Goal: Task Accomplishment & Management: Manage account settings

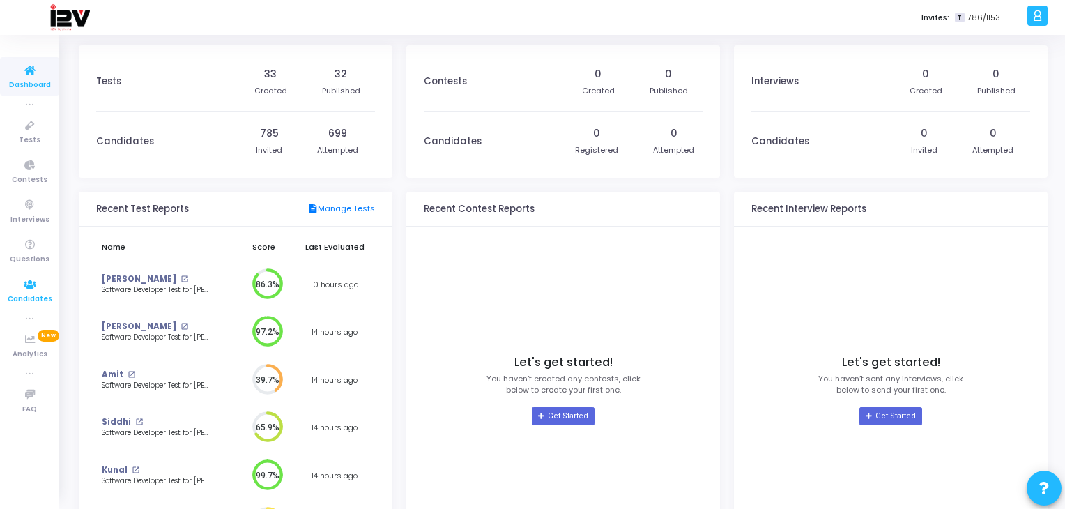
click at [26, 302] on span "Candidates" at bounding box center [30, 300] width 45 height 12
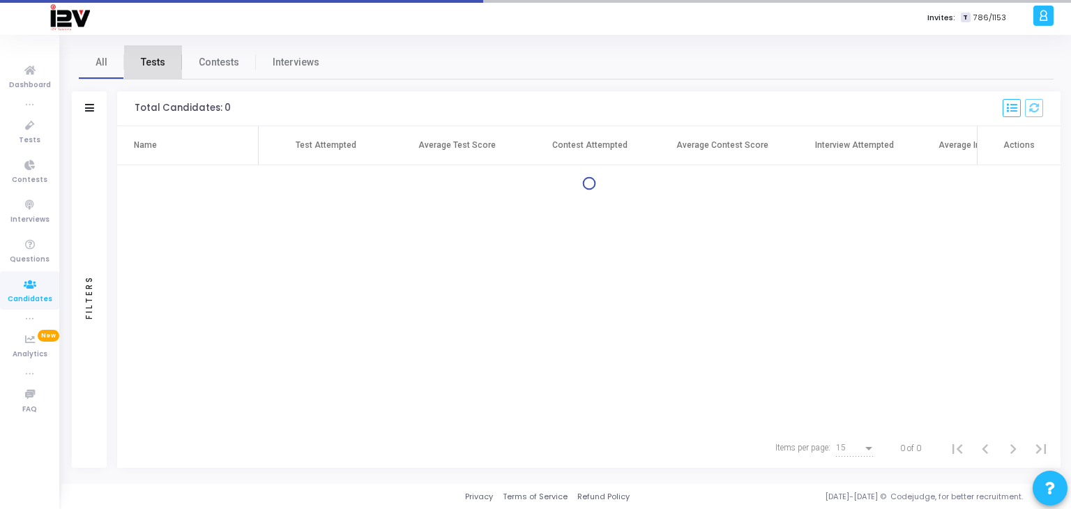
click at [160, 64] on span "Tests" at bounding box center [153, 62] width 24 height 15
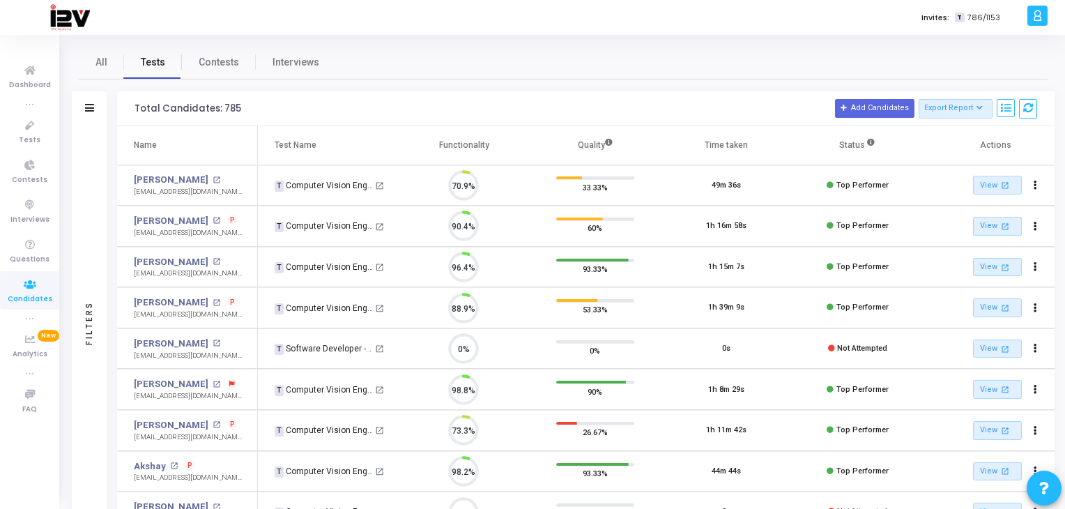
scroll to position [29, 36]
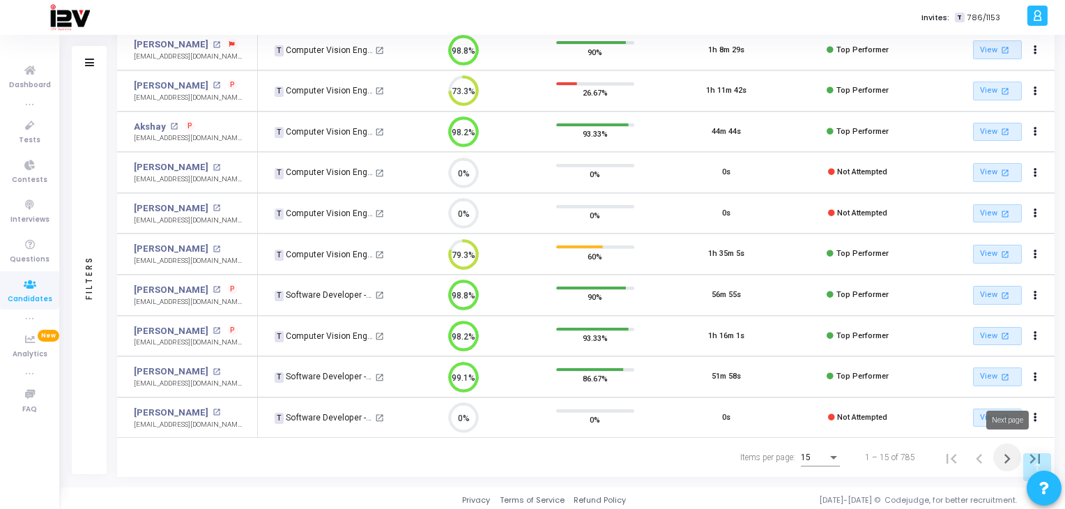
click at [1007, 455] on icon "Next page" at bounding box center [1008, 459] width 20 height 20
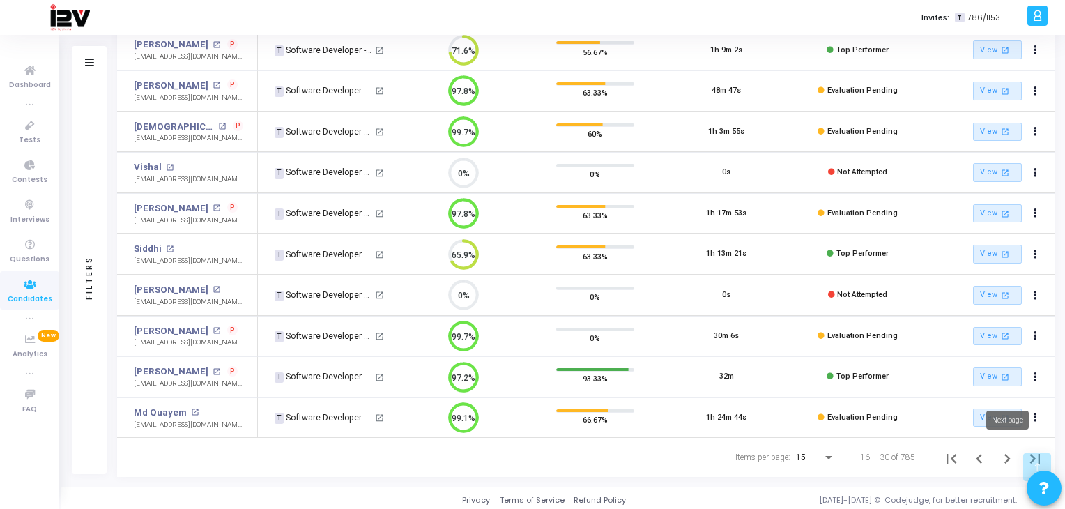
click at [1001, 454] on icon "Next page" at bounding box center [1008, 459] width 20 height 20
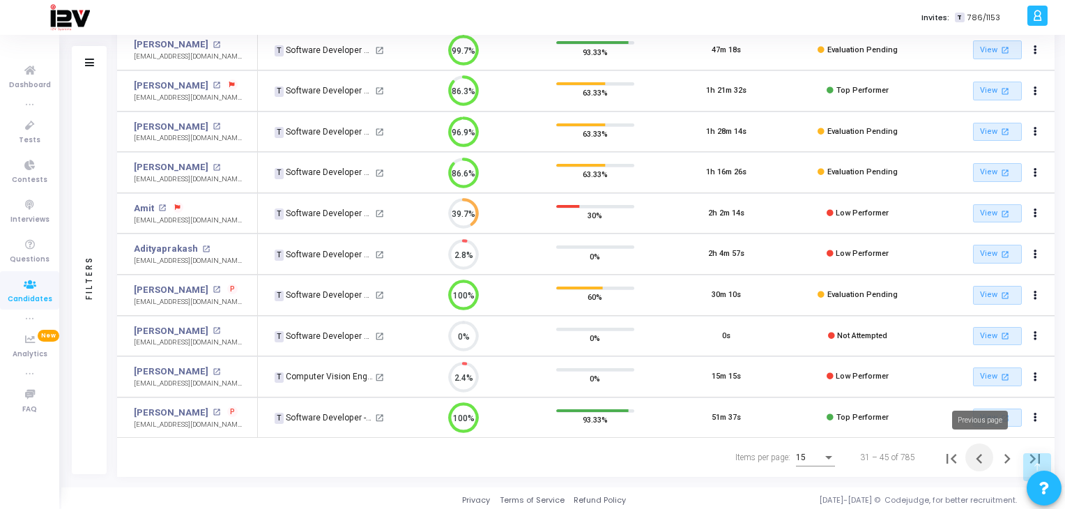
click at [979, 457] on icon "Previous page" at bounding box center [979, 459] width 6 height 10
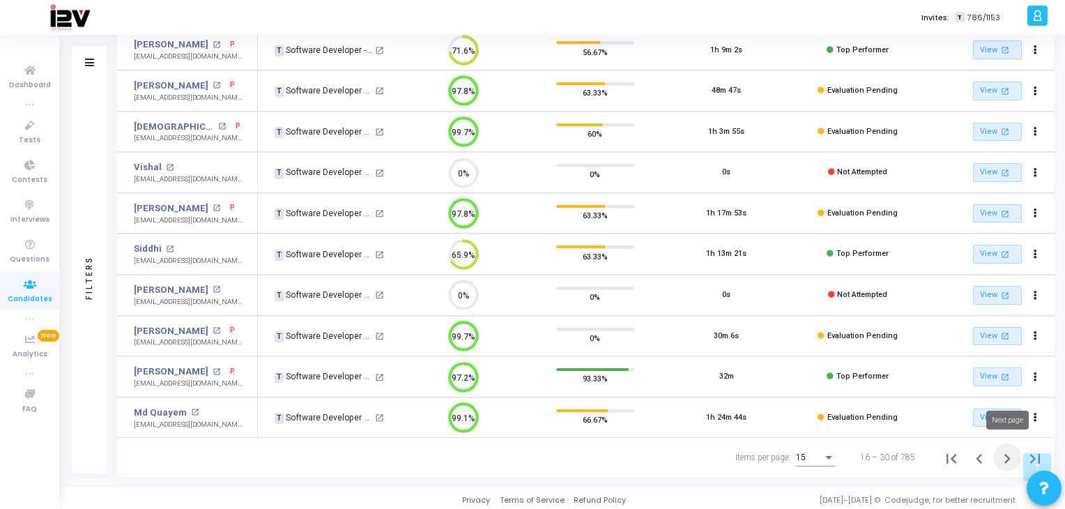
click at [1008, 455] on icon "Next page" at bounding box center [1008, 459] width 6 height 10
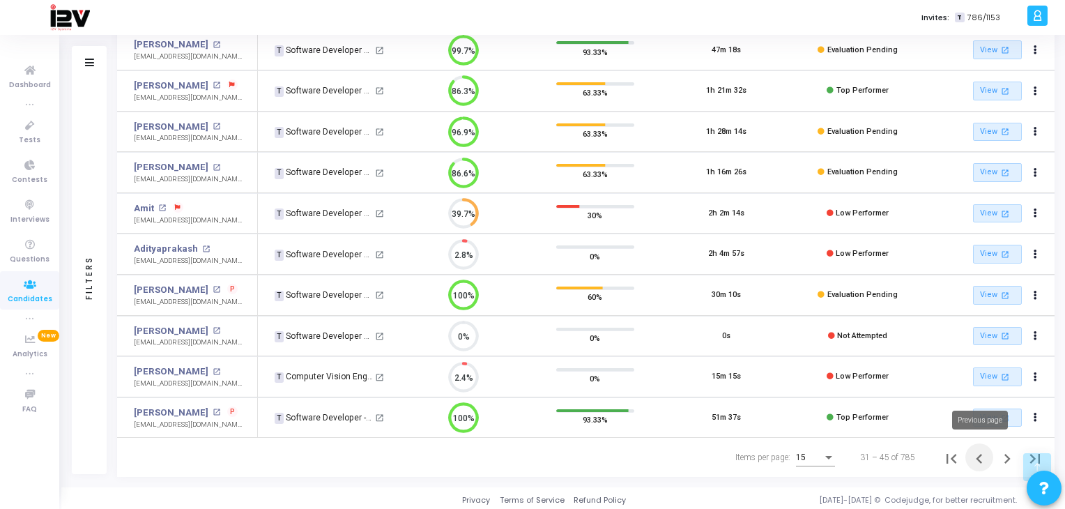
click at [977, 458] on icon "Previous page" at bounding box center [980, 459] width 20 height 20
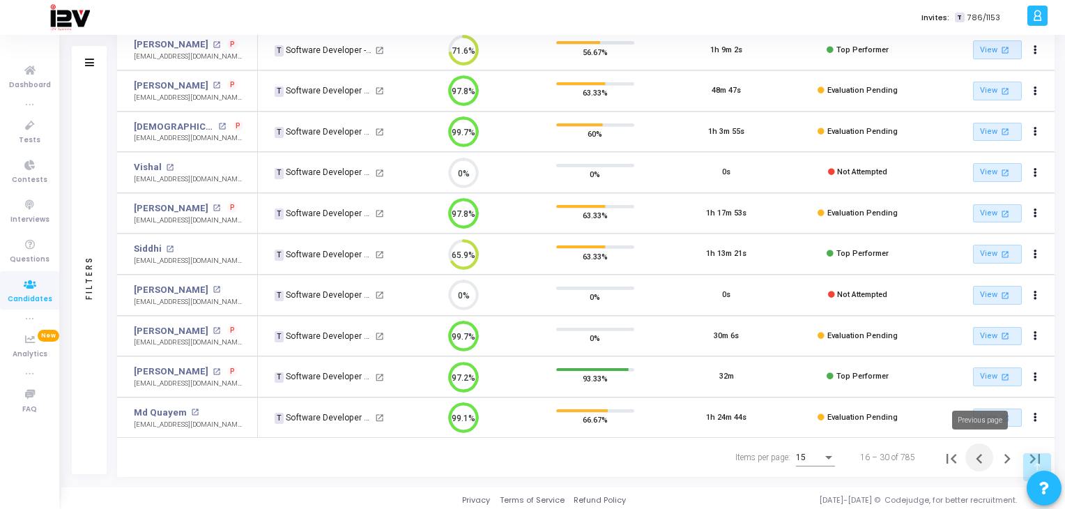
click at [976, 454] on icon "Previous page" at bounding box center [979, 459] width 6 height 10
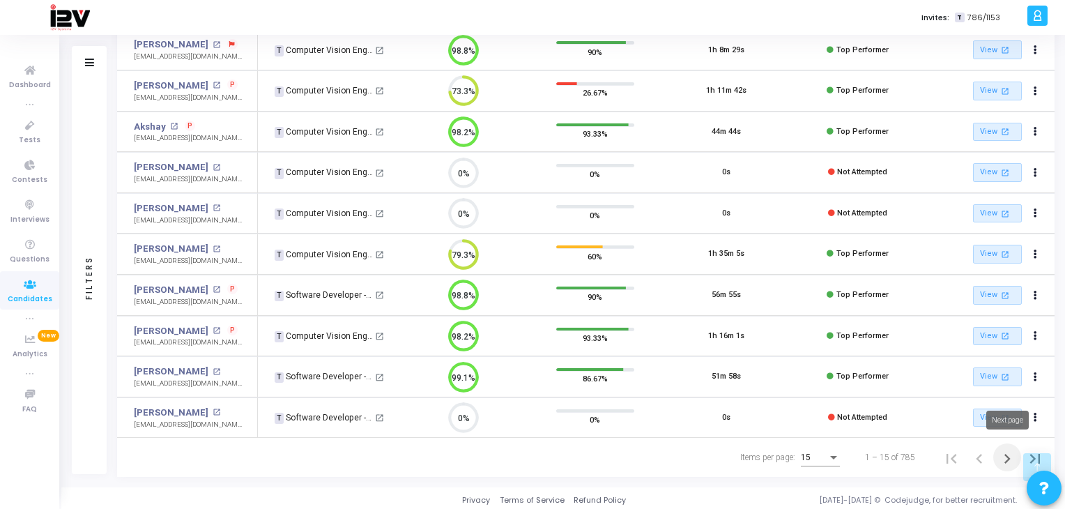
click at [1009, 454] on icon "Next page" at bounding box center [1008, 459] width 6 height 10
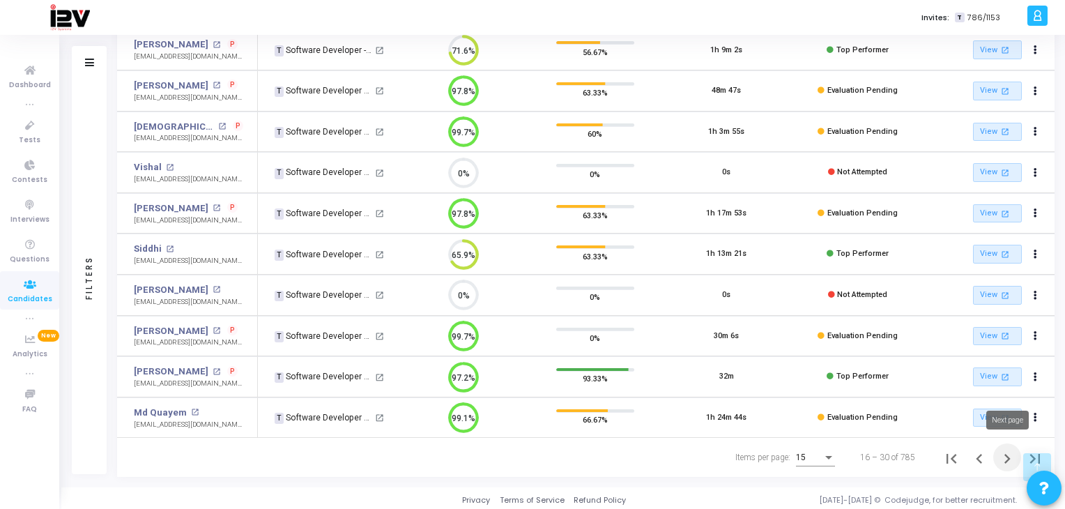
click at [1005, 455] on icon "Next page" at bounding box center [1008, 459] width 20 height 20
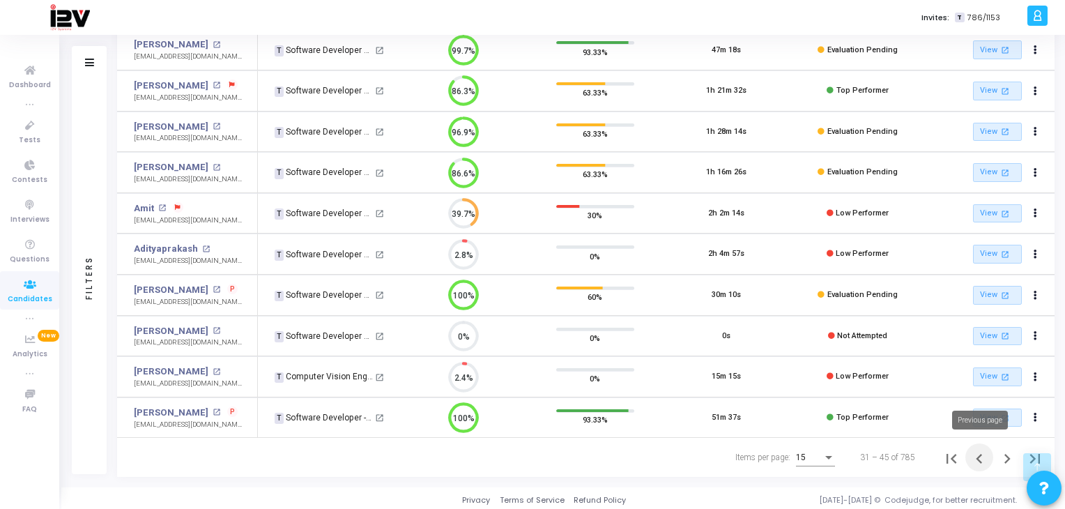
click at [979, 457] on icon "Previous page" at bounding box center [980, 459] width 20 height 20
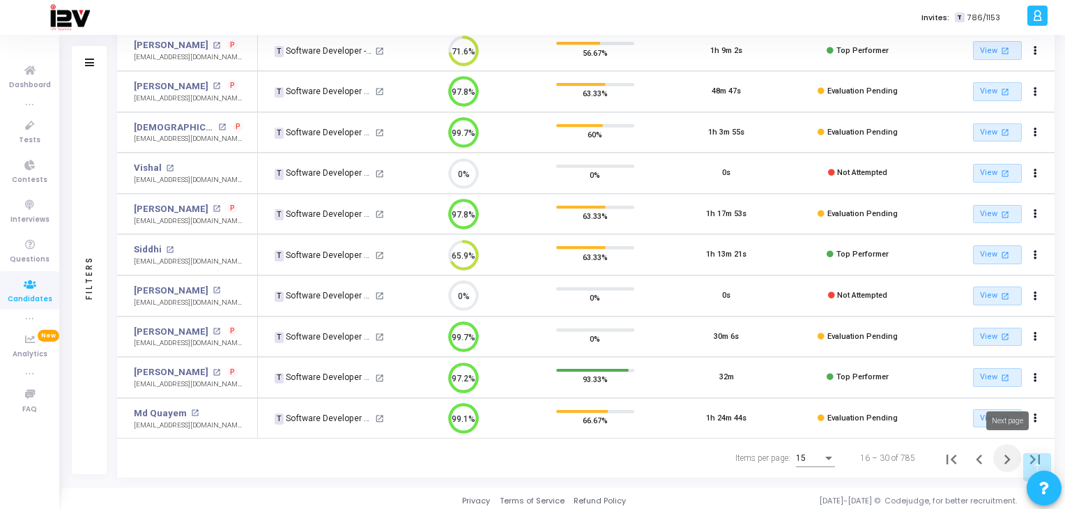
click at [1007, 458] on icon "Next page" at bounding box center [1008, 460] width 6 height 10
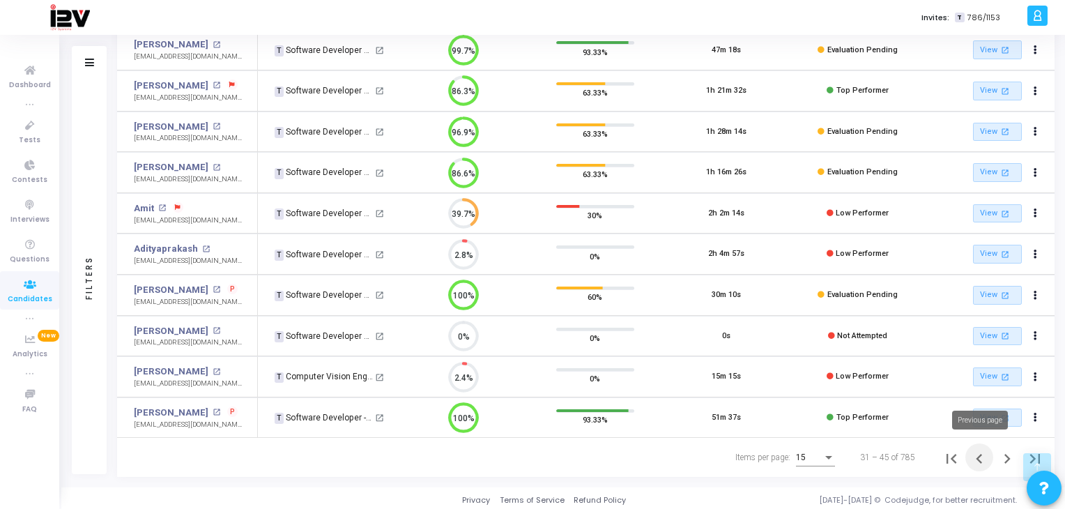
click at [979, 457] on icon "Previous page" at bounding box center [980, 459] width 20 height 20
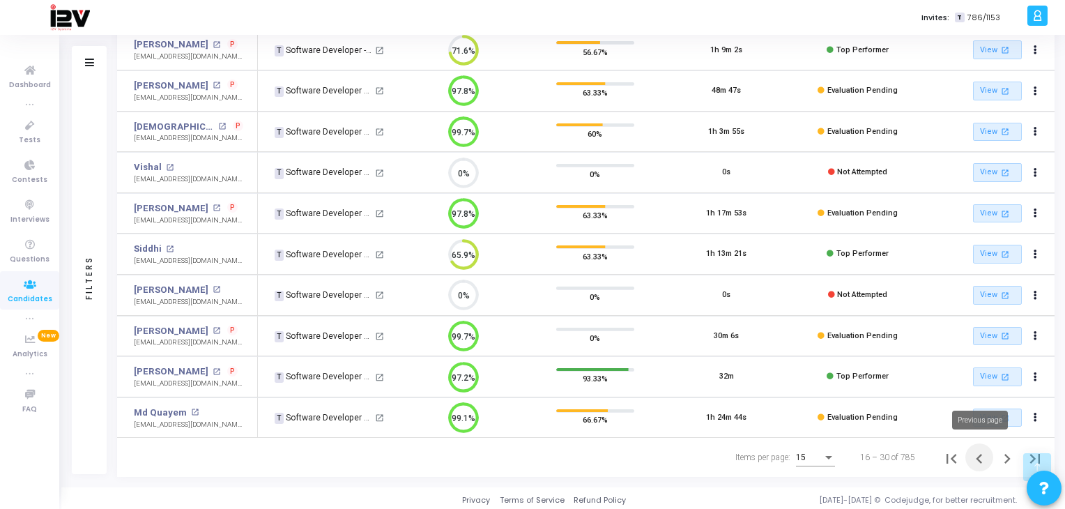
click at [985, 455] on icon "Previous page" at bounding box center [980, 459] width 20 height 20
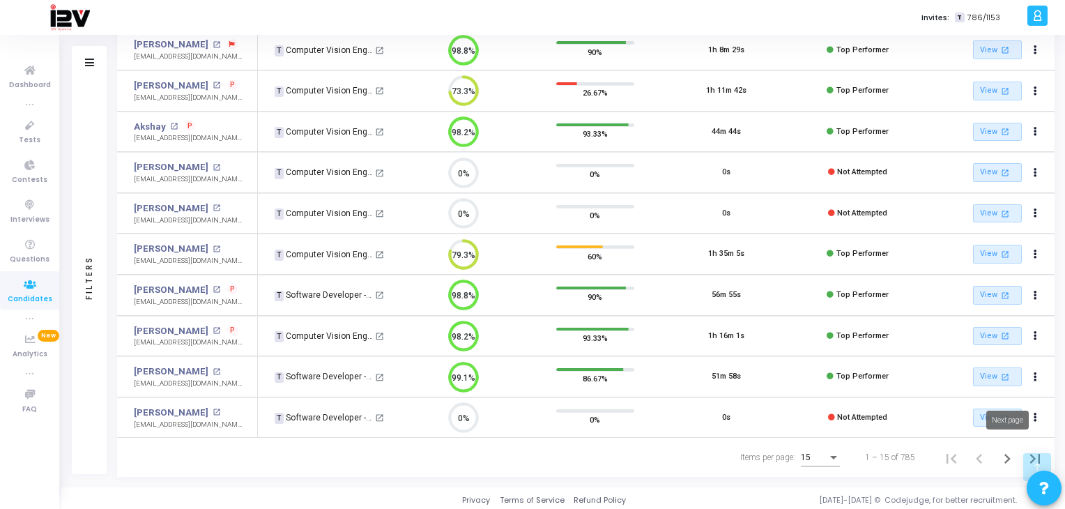
click at [1005, 459] on icon "Next page" at bounding box center [1008, 459] width 20 height 20
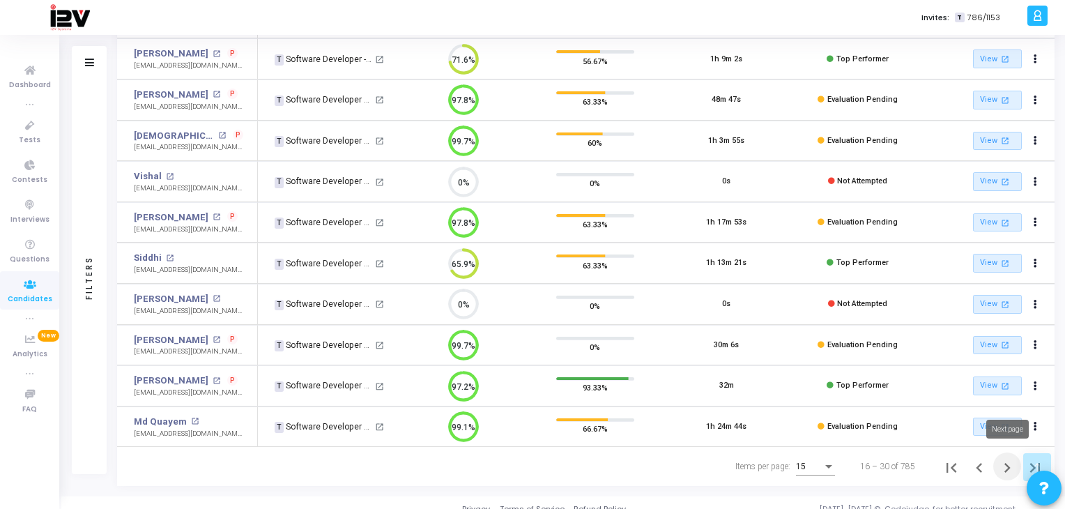
click at [1002, 470] on icon "Next page" at bounding box center [1008, 468] width 20 height 20
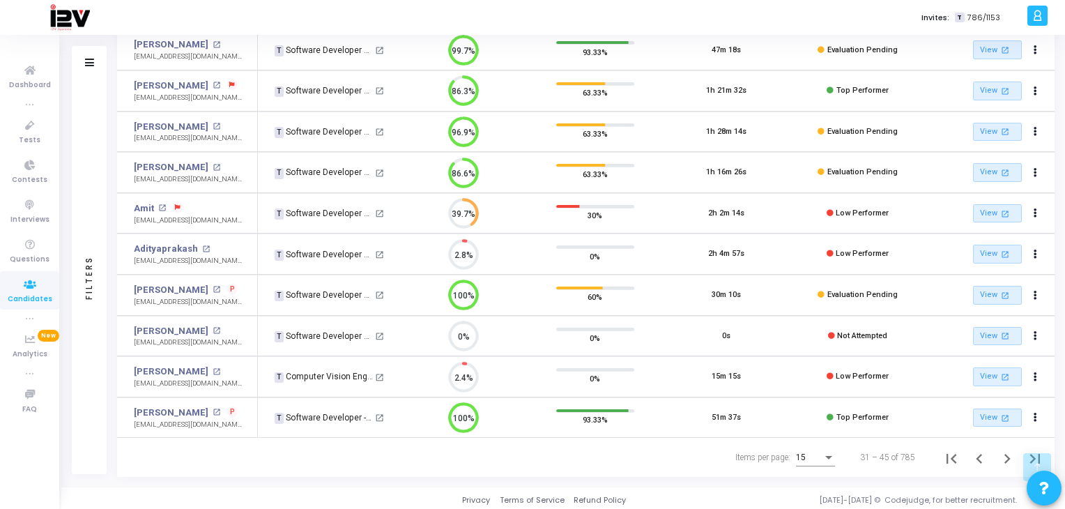
click at [368, 237] on td "T Software Developer Test for Accio Jobs open_in_new" at bounding box center [328, 254] width 141 height 41
click at [974, 457] on icon "Previous page" at bounding box center [980, 459] width 20 height 20
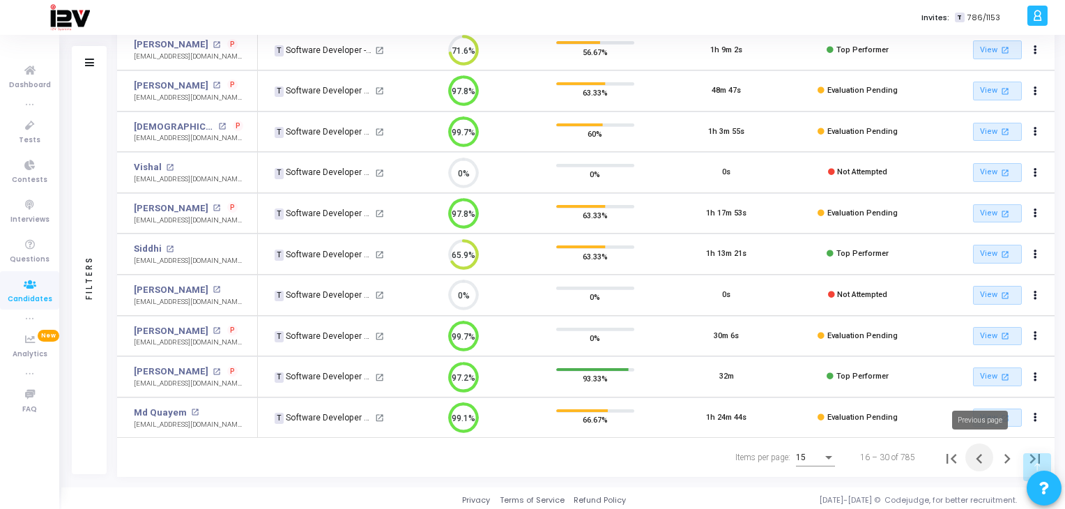
click at [975, 453] on icon "Previous page" at bounding box center [980, 459] width 20 height 20
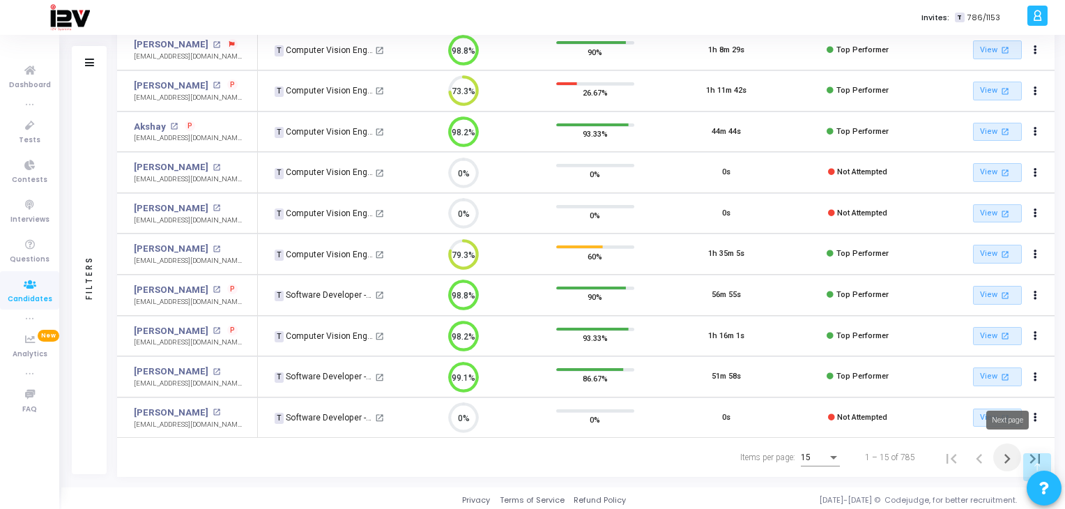
click at [1003, 453] on icon "Next page" at bounding box center [1008, 459] width 20 height 20
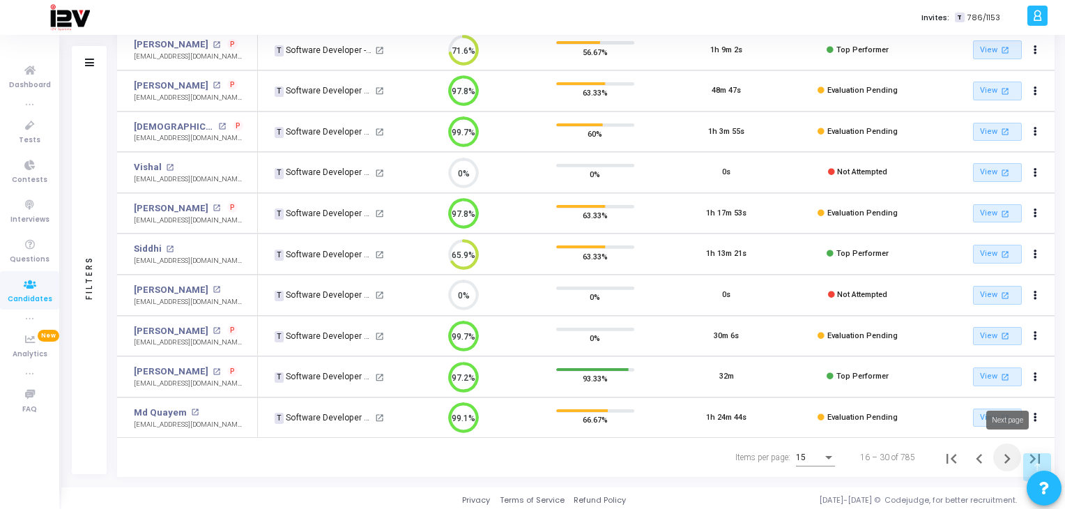
click at [1011, 453] on icon "Next page" at bounding box center [1008, 459] width 20 height 20
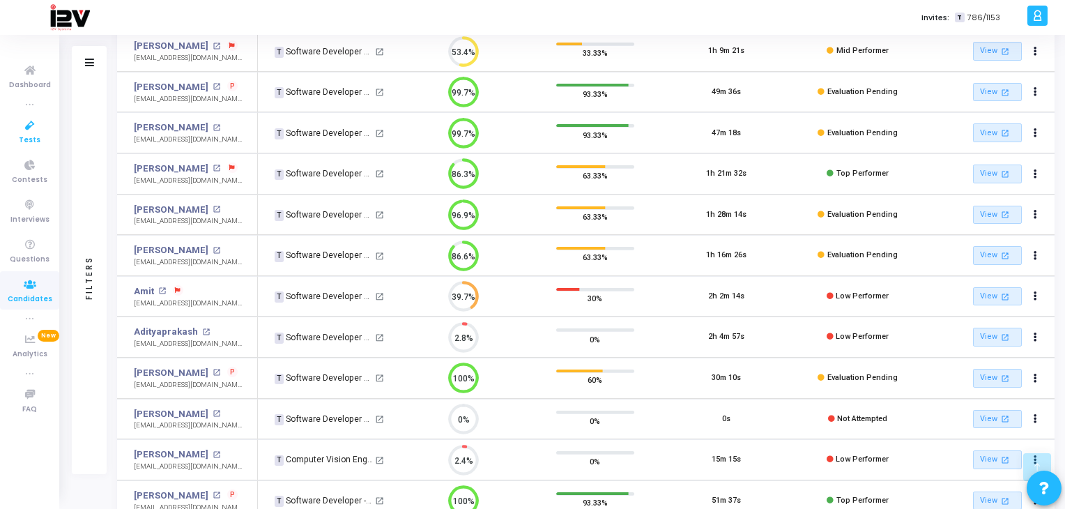
click at [39, 132] on icon at bounding box center [29, 125] width 29 height 17
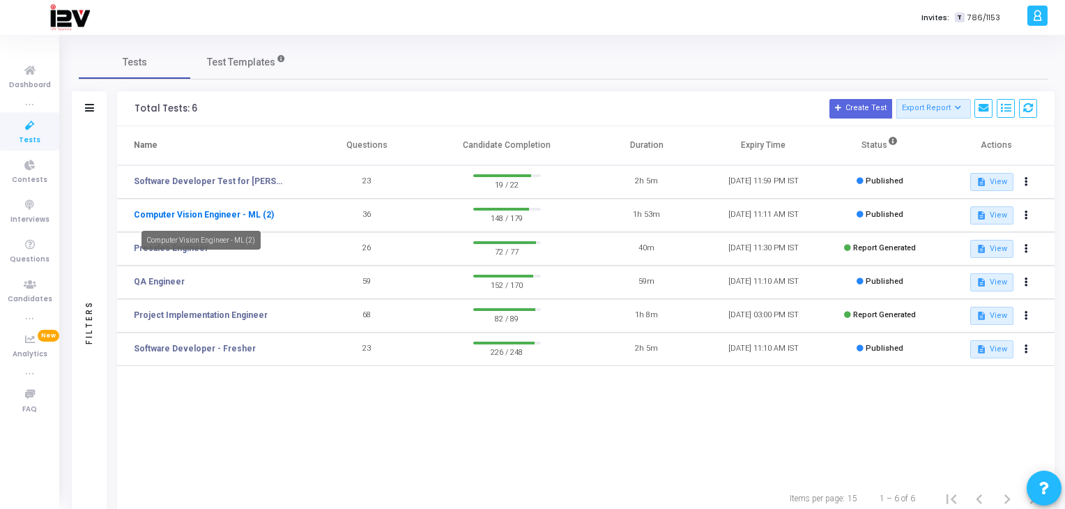
click at [221, 219] on link "Computer Vision Engineer - ML (2)" at bounding box center [204, 214] width 140 height 13
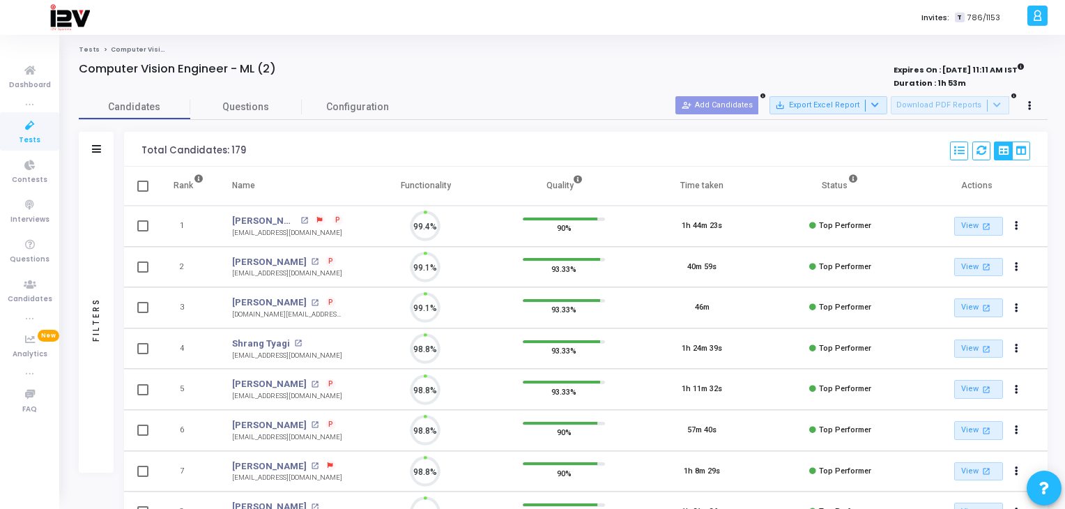
scroll to position [29, 36]
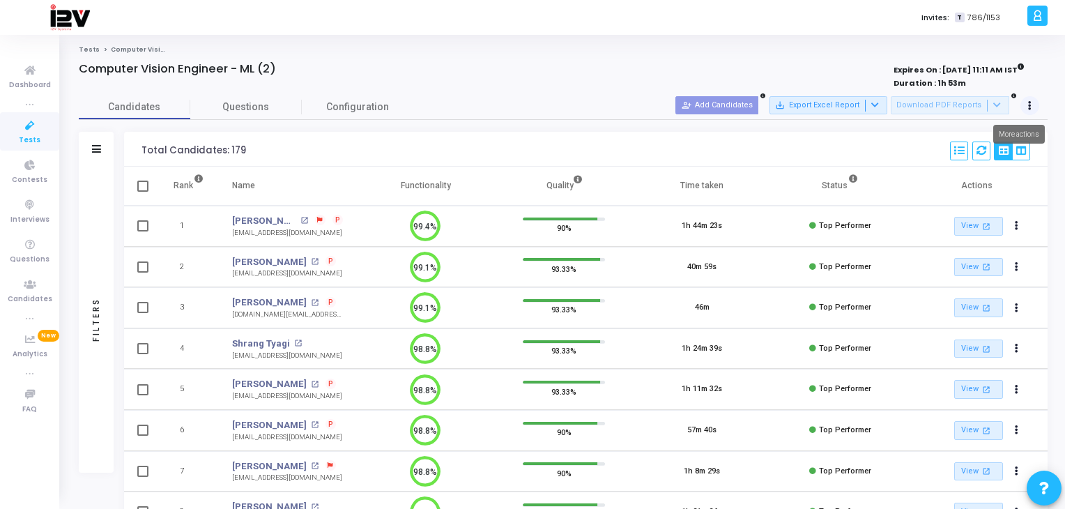
click at [1028, 102] on icon at bounding box center [1029, 105] width 3 height 7
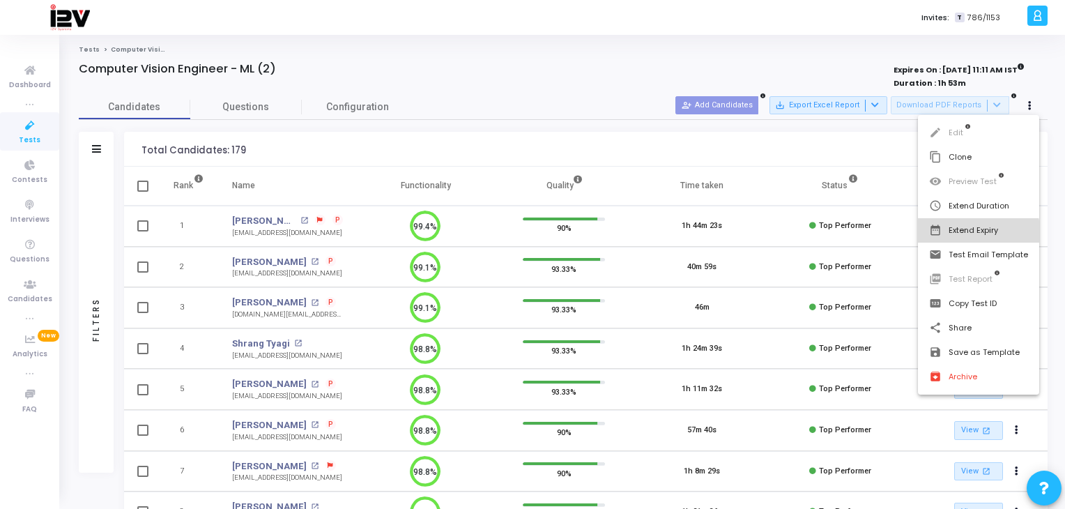
click at [969, 235] on button "date_range Extend Expiry" at bounding box center [978, 230] width 121 height 24
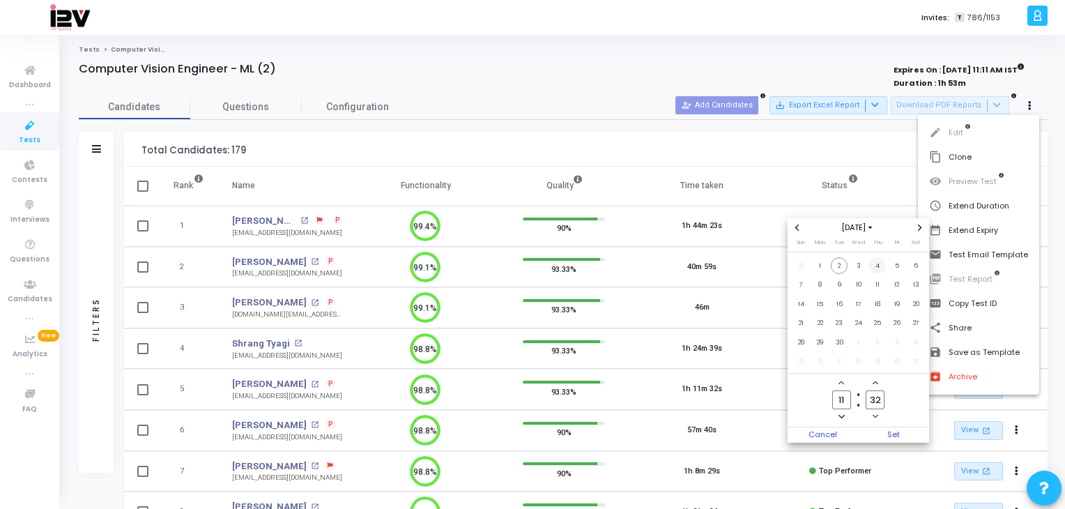
click at [879, 267] on span "4" at bounding box center [877, 265] width 17 height 17
click at [890, 432] on span "Set" at bounding box center [894, 434] width 71 height 15
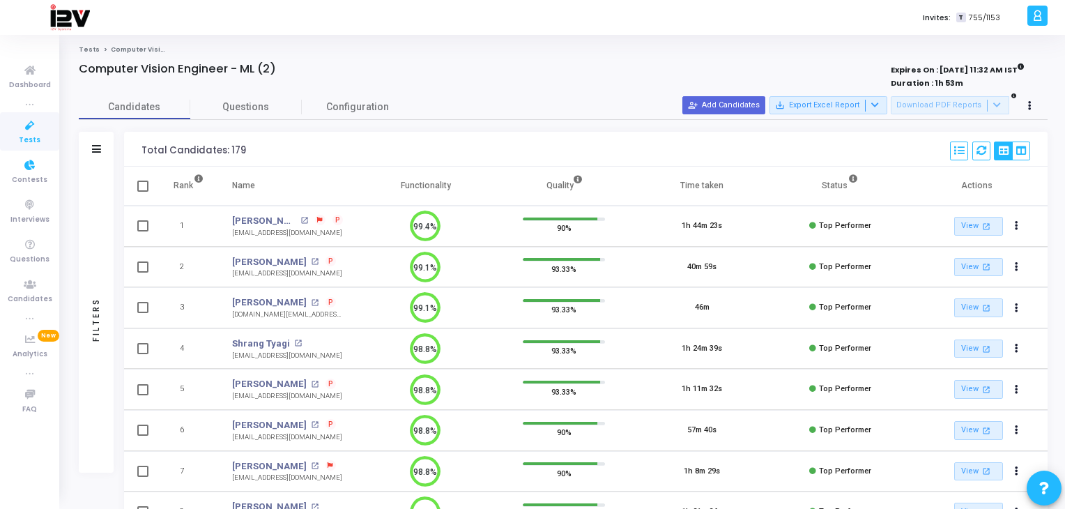
click at [39, 137] on link "Tests" at bounding box center [29, 131] width 59 height 38
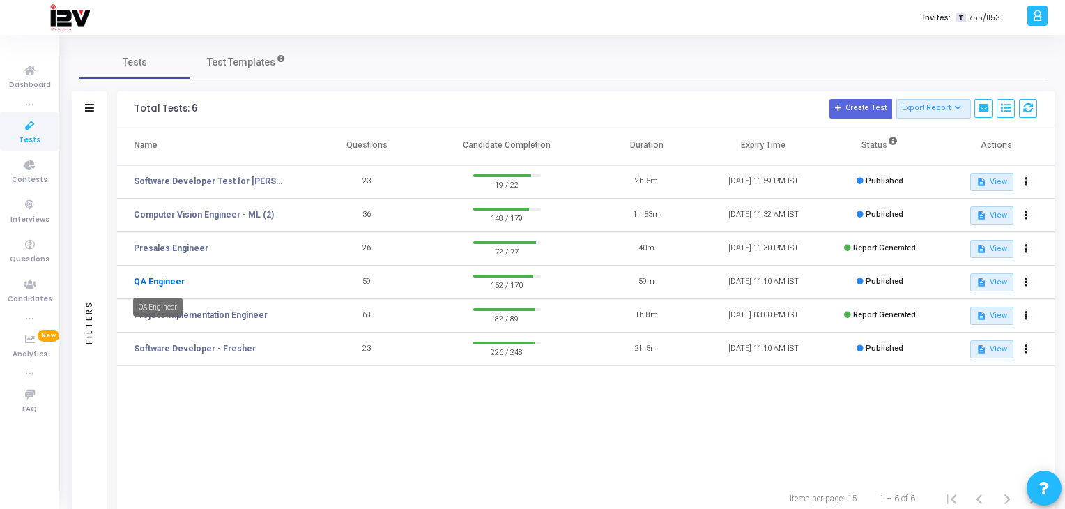
click at [173, 282] on link "QA Engineer" at bounding box center [159, 281] width 51 height 13
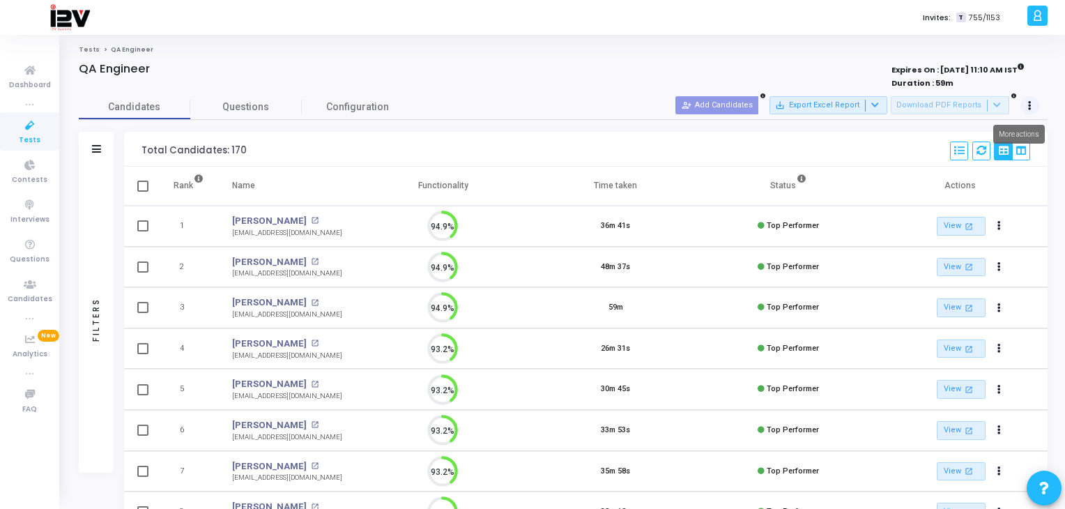
click at [1038, 102] on button at bounding box center [1031, 106] width 20 height 20
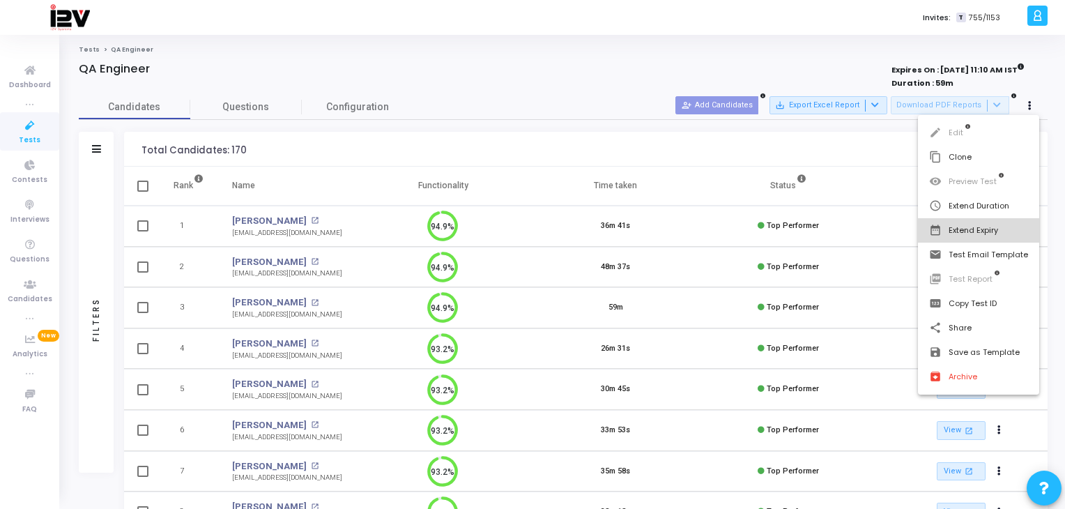
click at [985, 227] on button "date_range Extend Expiry" at bounding box center [978, 230] width 121 height 24
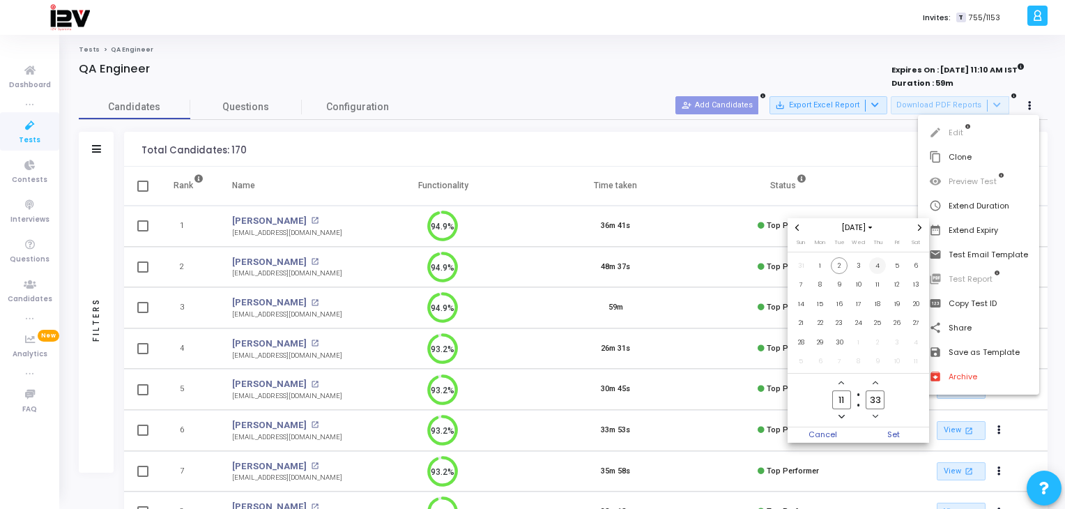
click at [881, 268] on span "4" at bounding box center [877, 265] width 17 height 17
click at [892, 432] on span "Set" at bounding box center [894, 434] width 71 height 15
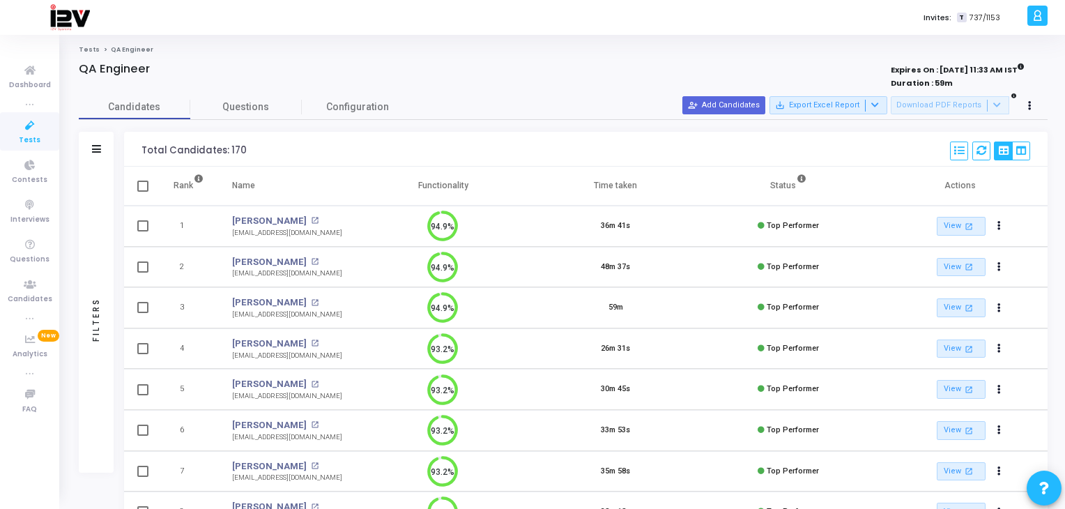
click at [45, 139] on link "Tests" at bounding box center [29, 131] width 59 height 38
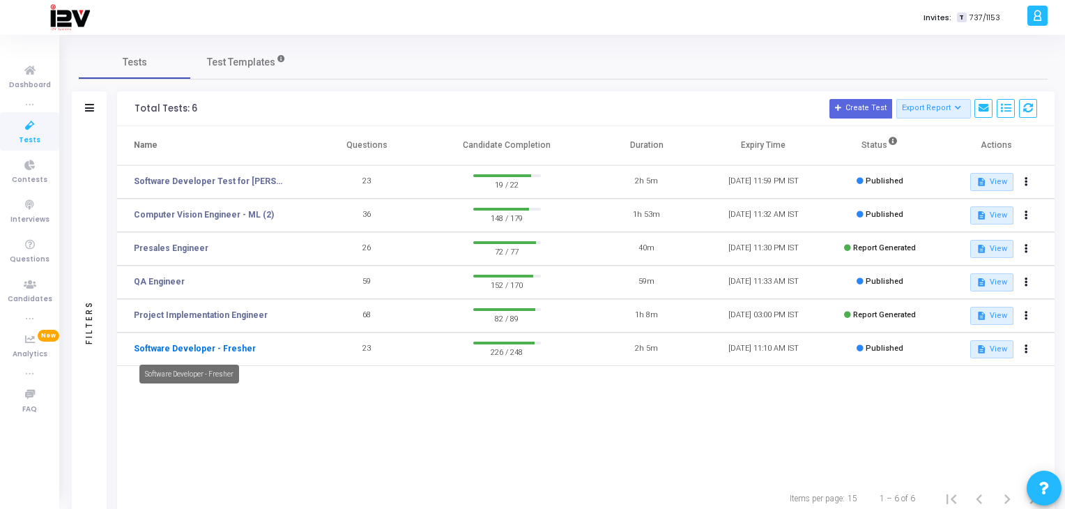
click at [233, 351] on link "Software Developer - Fresher" at bounding box center [195, 348] width 122 height 13
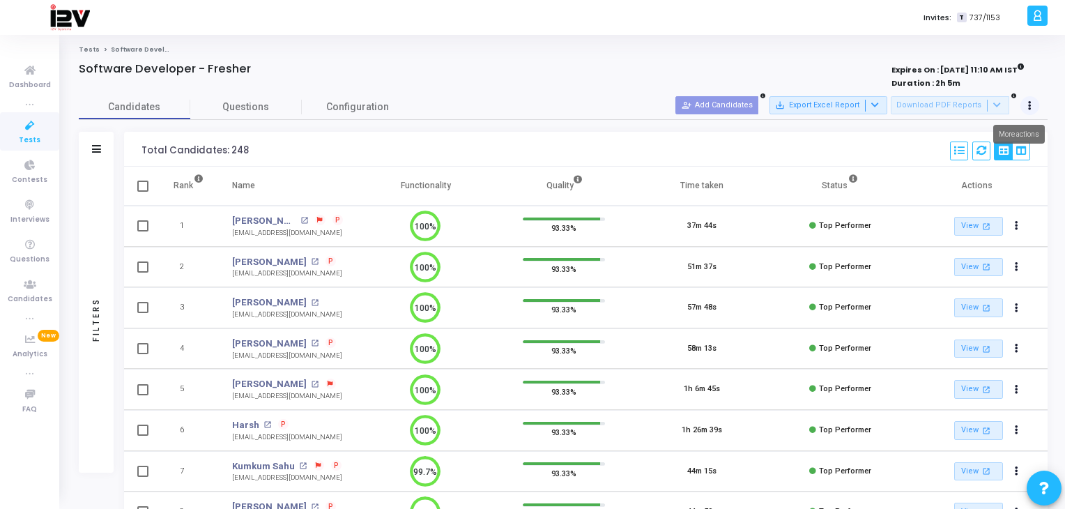
click at [1027, 105] on button at bounding box center [1031, 106] width 20 height 20
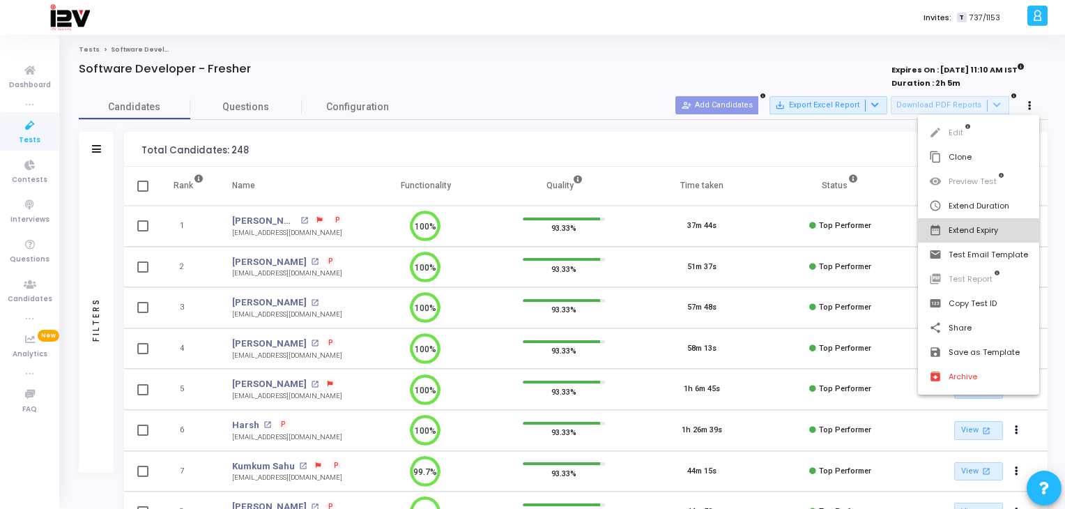
click at [983, 231] on button "date_range Extend Expiry" at bounding box center [978, 230] width 121 height 24
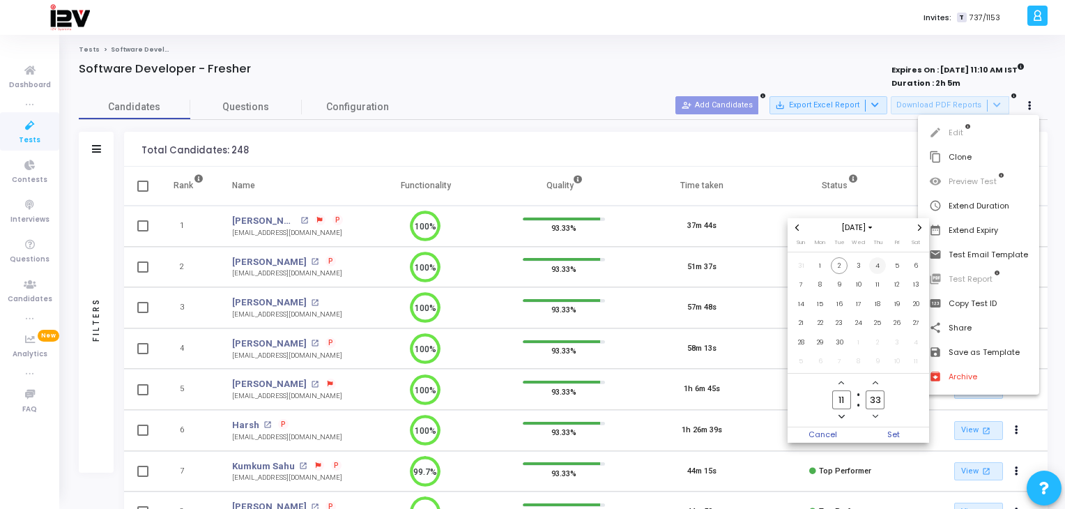
click at [878, 264] on span "4" at bounding box center [877, 265] width 17 height 17
click at [896, 433] on span "Set" at bounding box center [894, 434] width 71 height 15
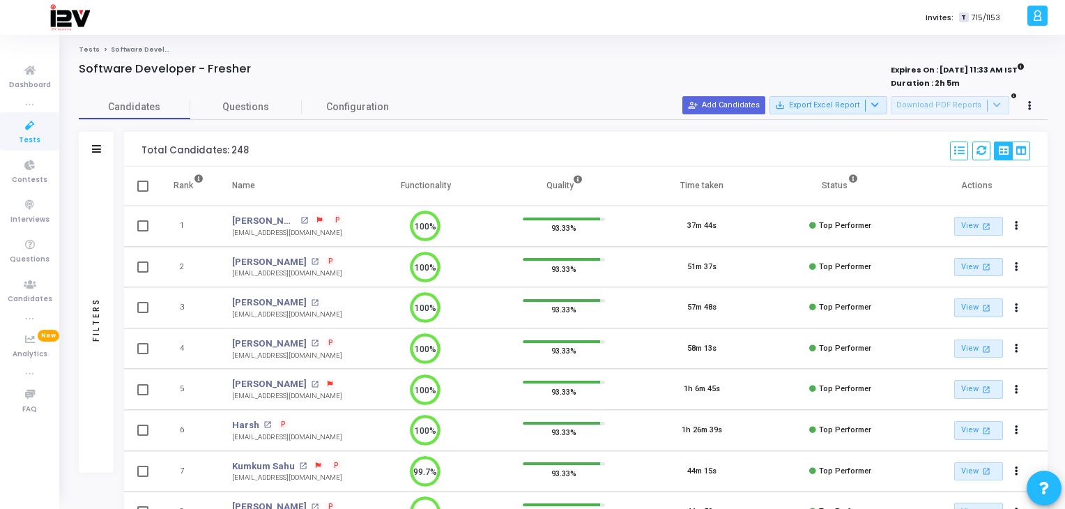
click at [47, 132] on link "Tests" at bounding box center [29, 131] width 59 height 38
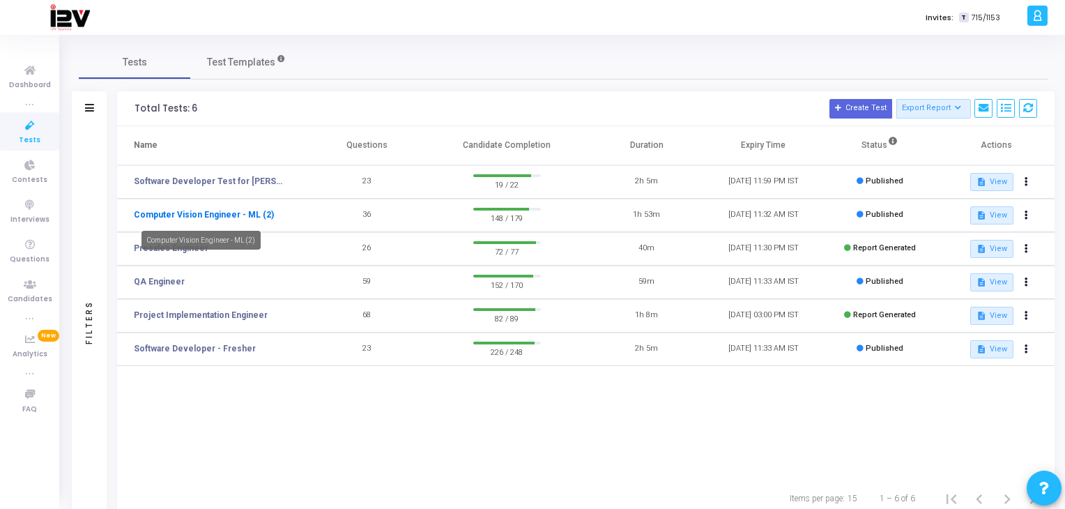
click at [244, 215] on link "Computer Vision Engineer - ML (2)" at bounding box center [204, 214] width 140 height 13
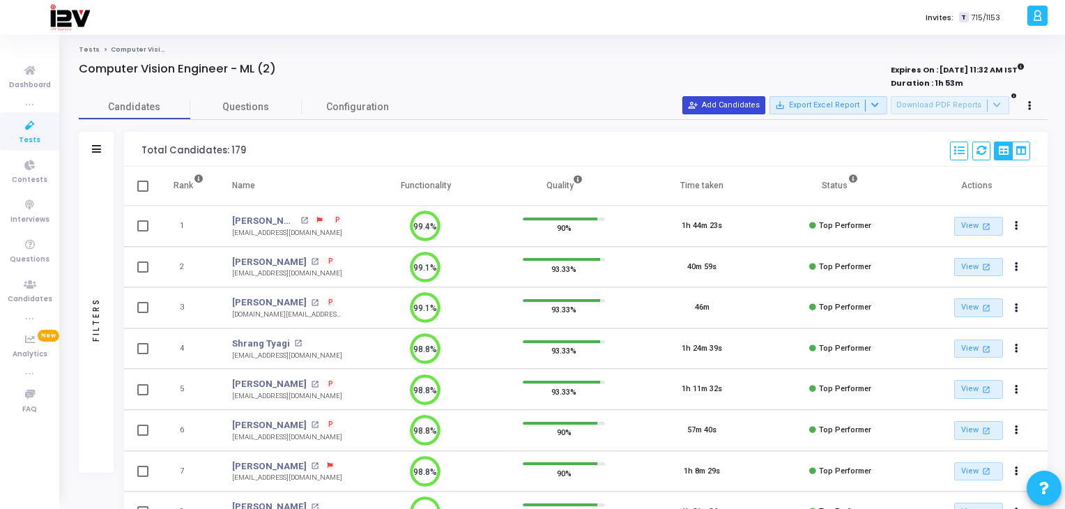
click at [735, 108] on button "person_add_alt Add Candidates" at bounding box center [724, 105] width 83 height 18
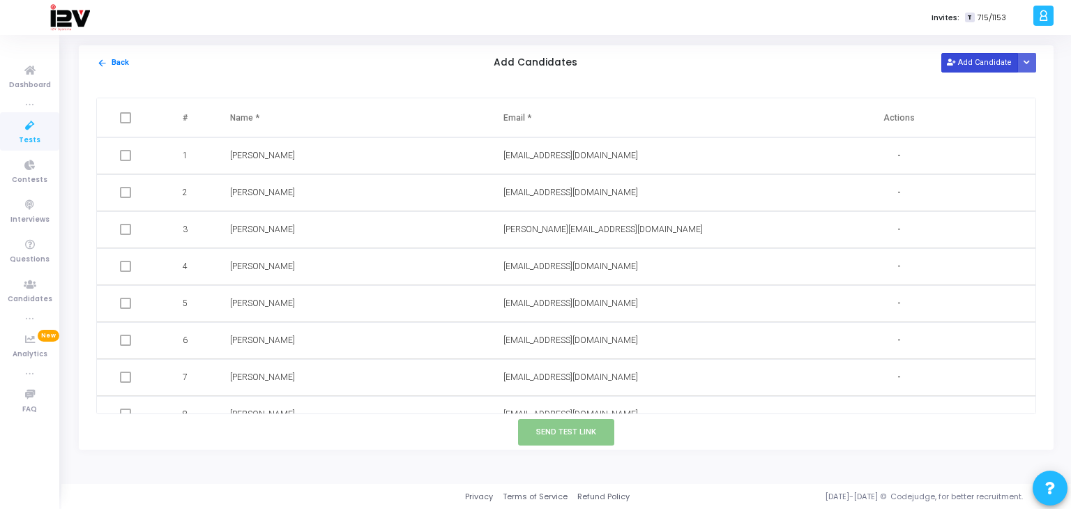
click at [978, 60] on button "Add Candidate" at bounding box center [979, 62] width 77 height 19
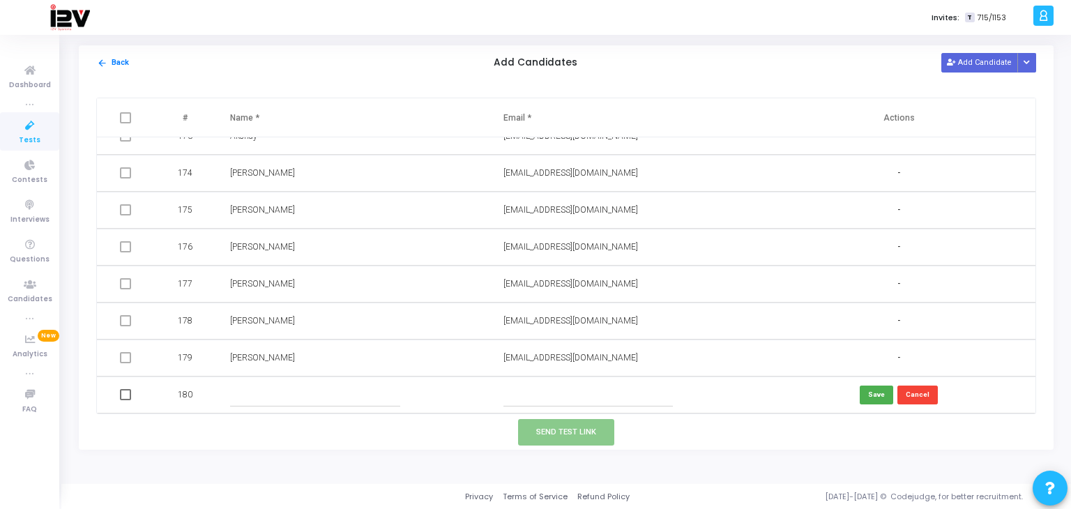
click at [546, 388] on input "text" at bounding box center [587, 394] width 169 height 23
paste input "aftab.junior07@gmail.com"
type input "aftab.junior07@gmail.com"
click at [360, 397] on input "text" at bounding box center [314, 394] width 169 height 23
type input "Kounen Aftab"
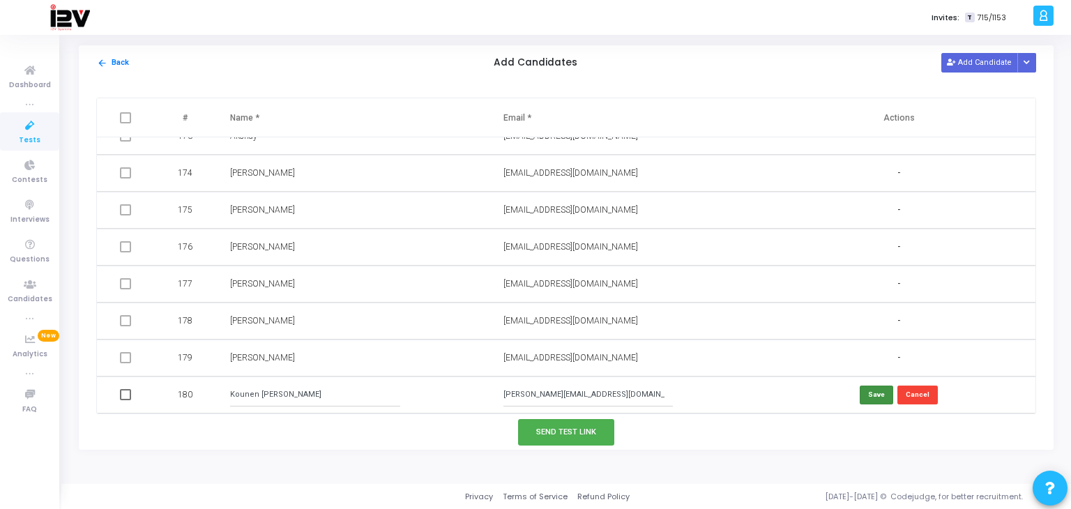
click at [867, 396] on button "Save" at bounding box center [876, 395] width 33 height 19
click at [591, 435] on button "Send Test Link" at bounding box center [566, 432] width 96 height 26
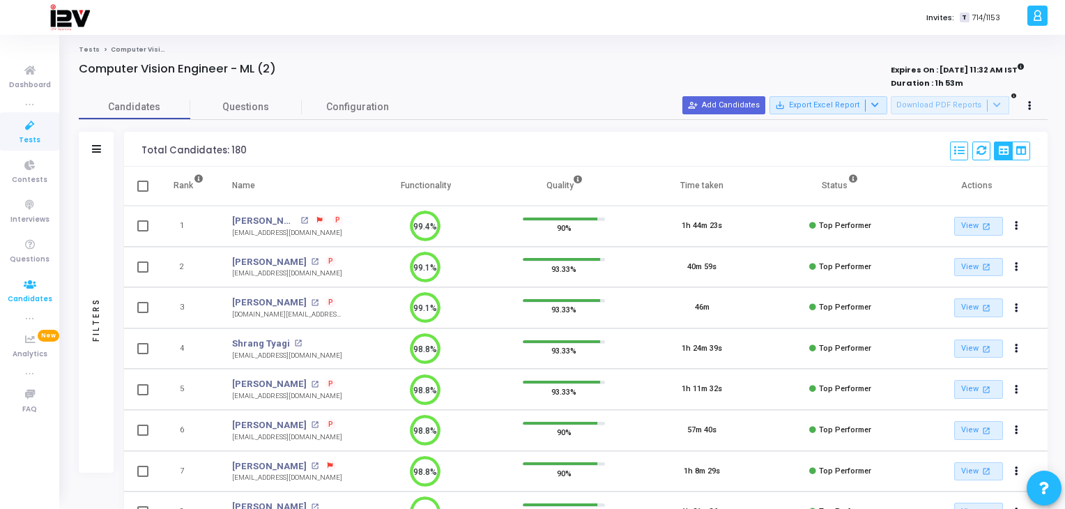
click at [30, 301] on span "Candidates" at bounding box center [30, 300] width 45 height 12
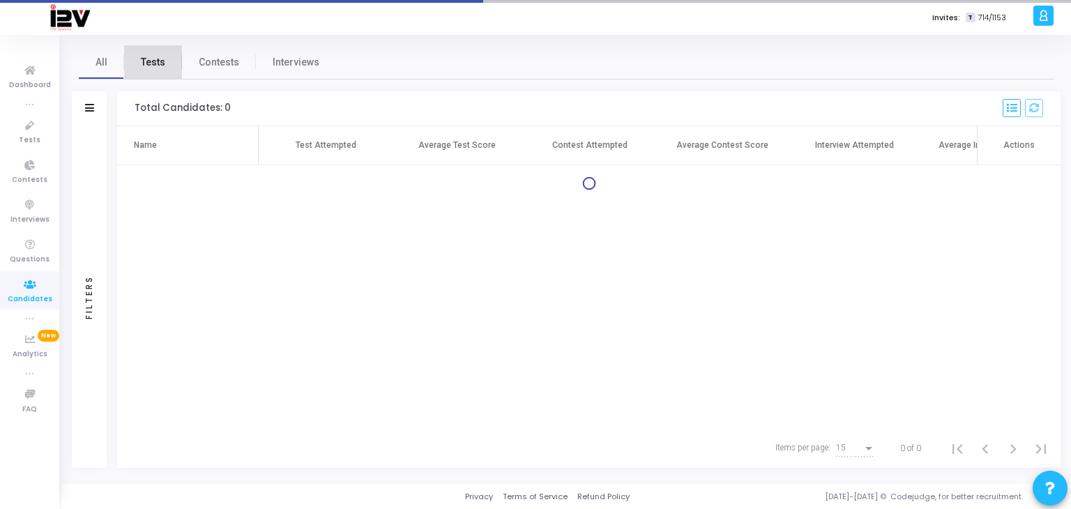
click at [157, 65] on span "Tests" at bounding box center [153, 62] width 24 height 15
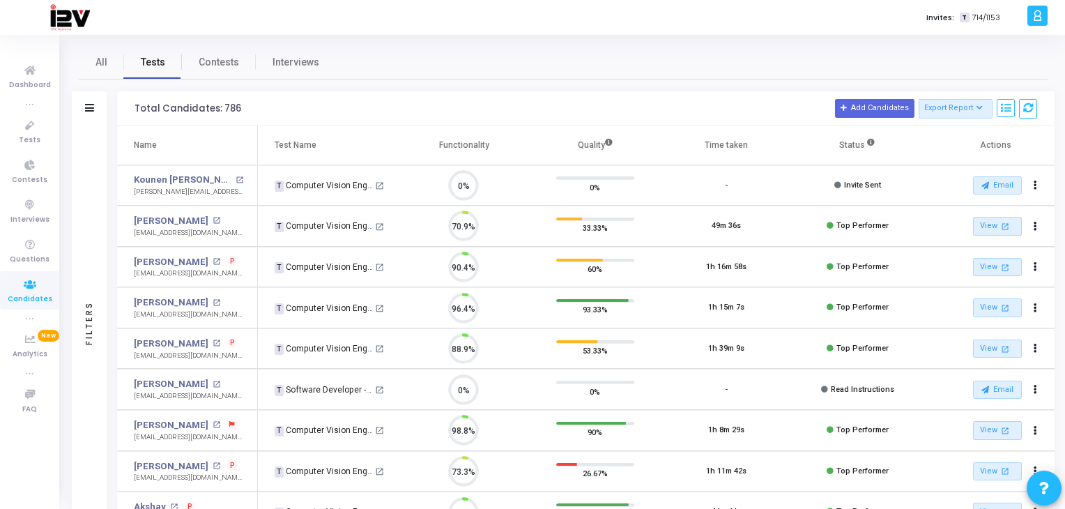
scroll to position [29, 36]
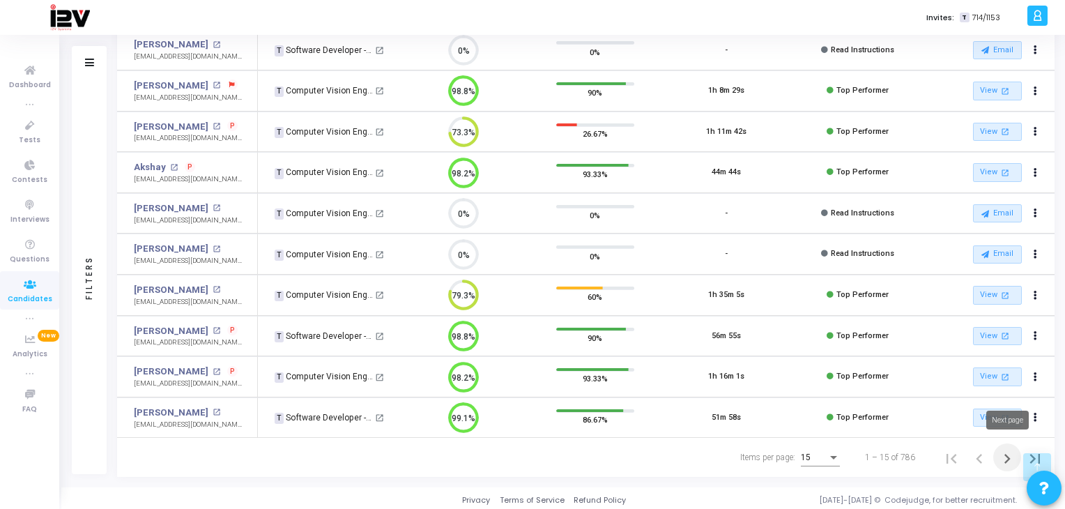
click at [1005, 453] on icon "Next page" at bounding box center [1008, 459] width 20 height 20
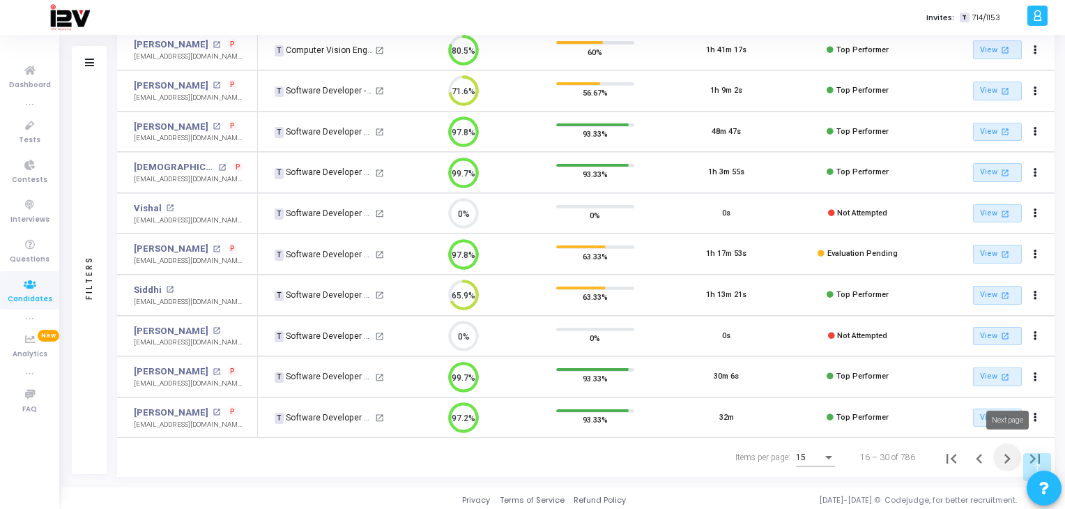
click at [1010, 453] on icon "Next page" at bounding box center [1008, 459] width 20 height 20
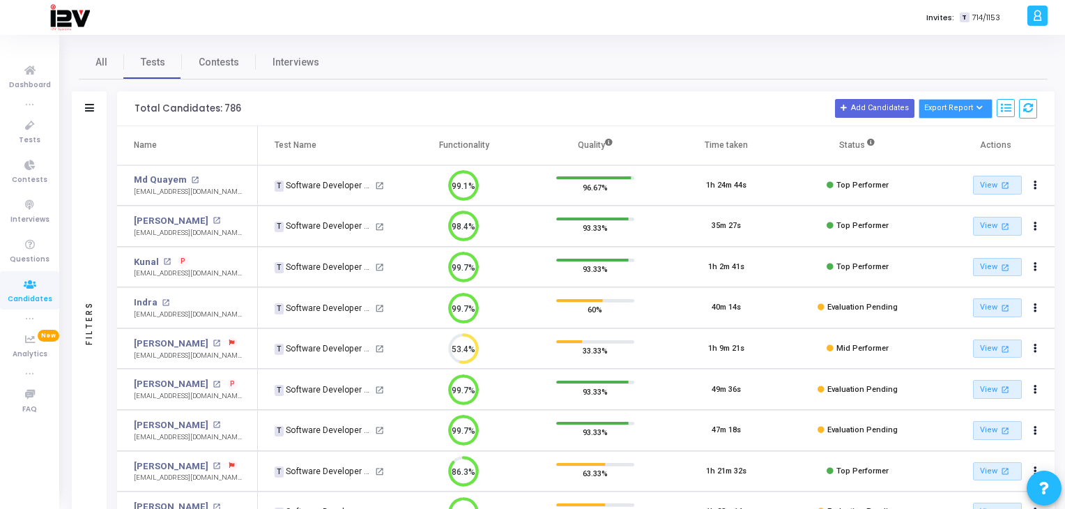
click at [981, 111] on icon at bounding box center [981, 109] width 8 height 8
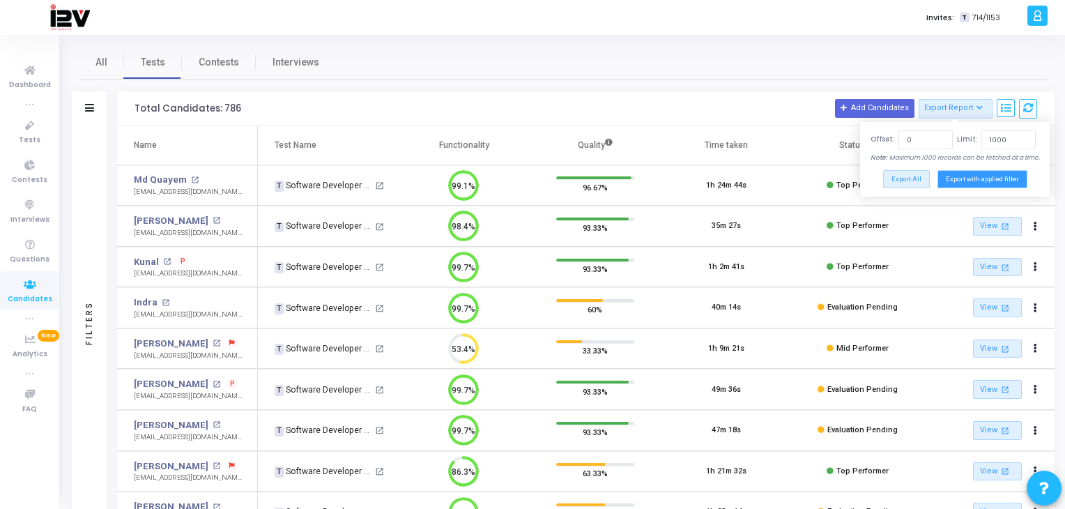
click at [996, 180] on button "Export with applied filter" at bounding box center [983, 178] width 90 height 17
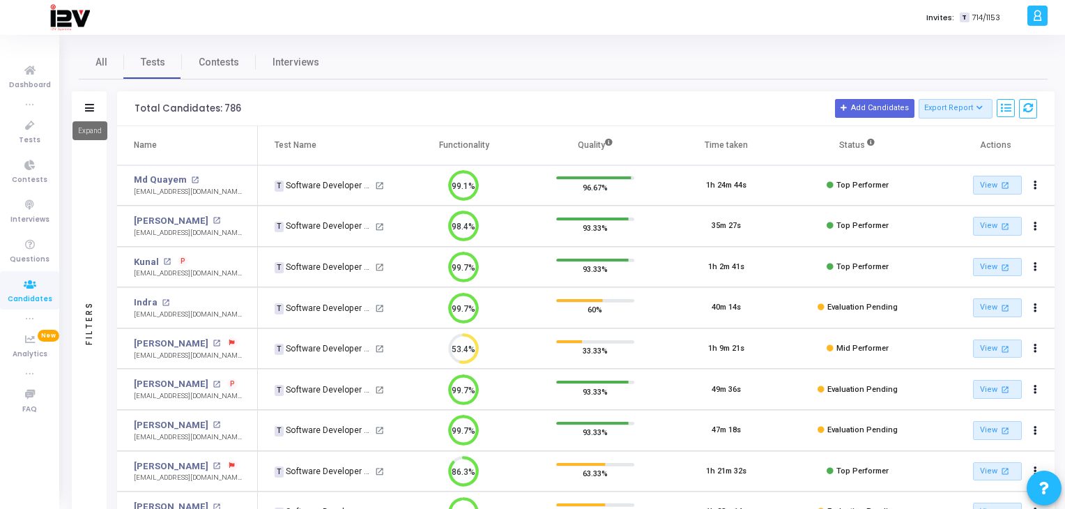
click at [87, 105] on icon at bounding box center [89, 108] width 9 height 8
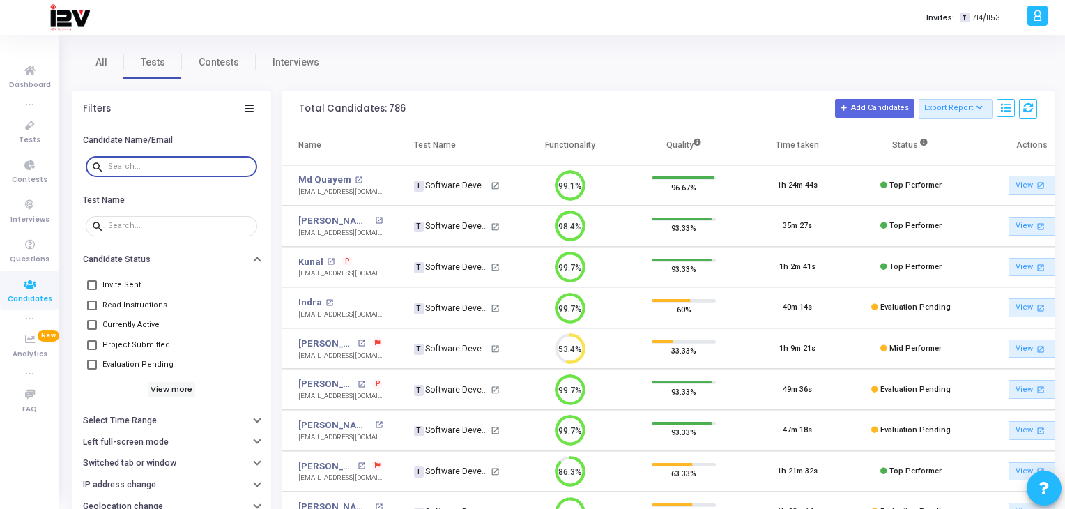
click at [162, 165] on input "text" at bounding box center [180, 166] width 144 height 8
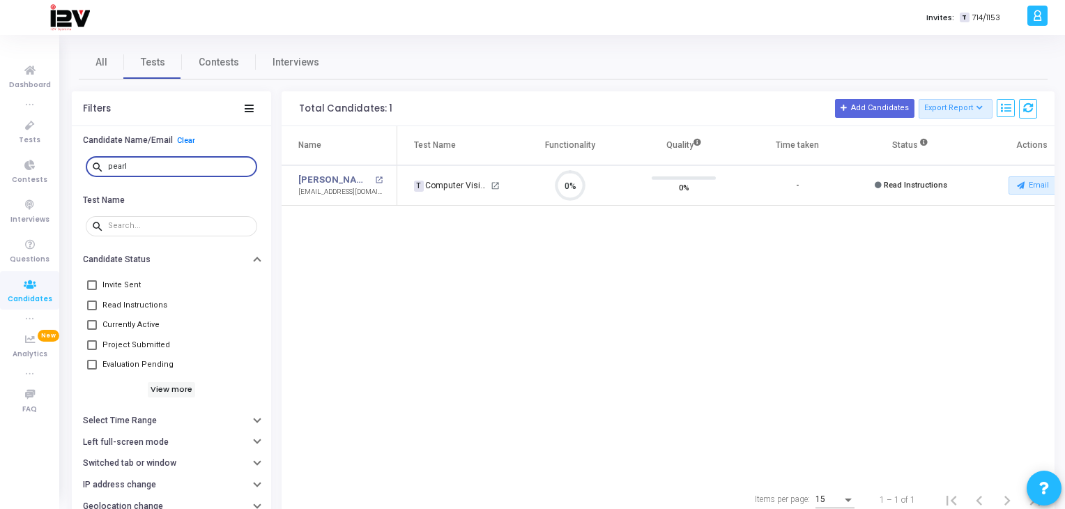
scroll to position [29, 36]
type input "p"
type input "amitesh"
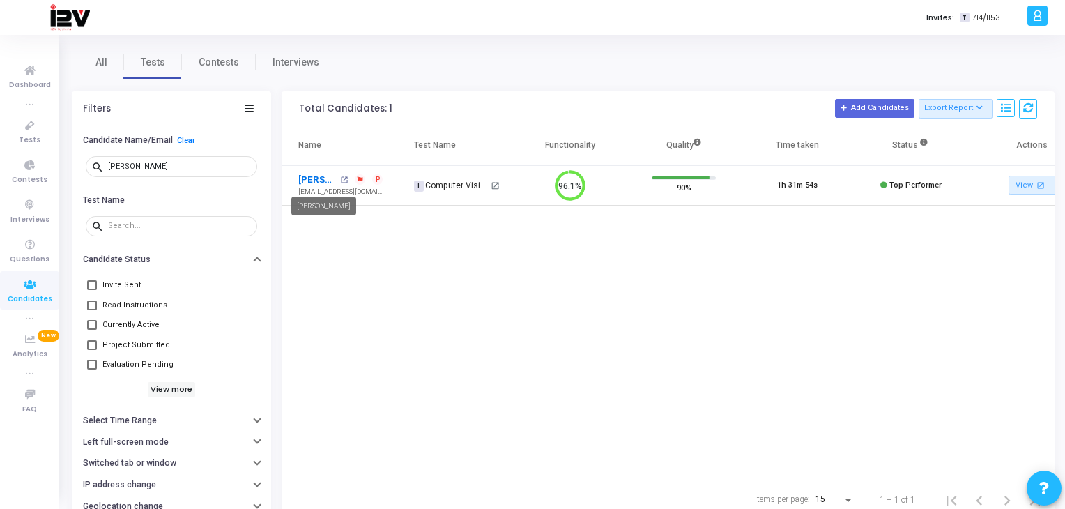
click at [318, 178] on link "Amitesh Gaur" at bounding box center [317, 180] width 38 height 14
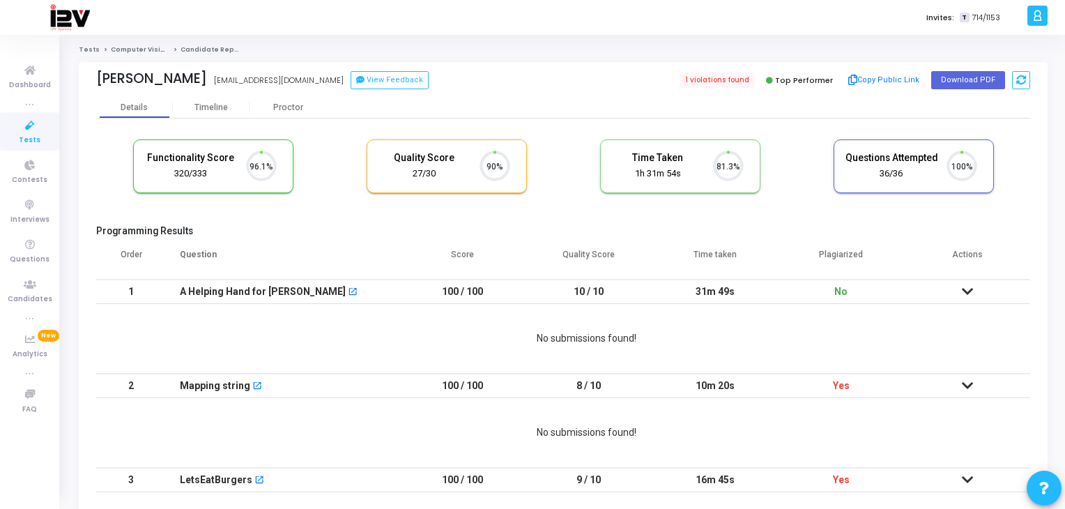
scroll to position [29, 36]
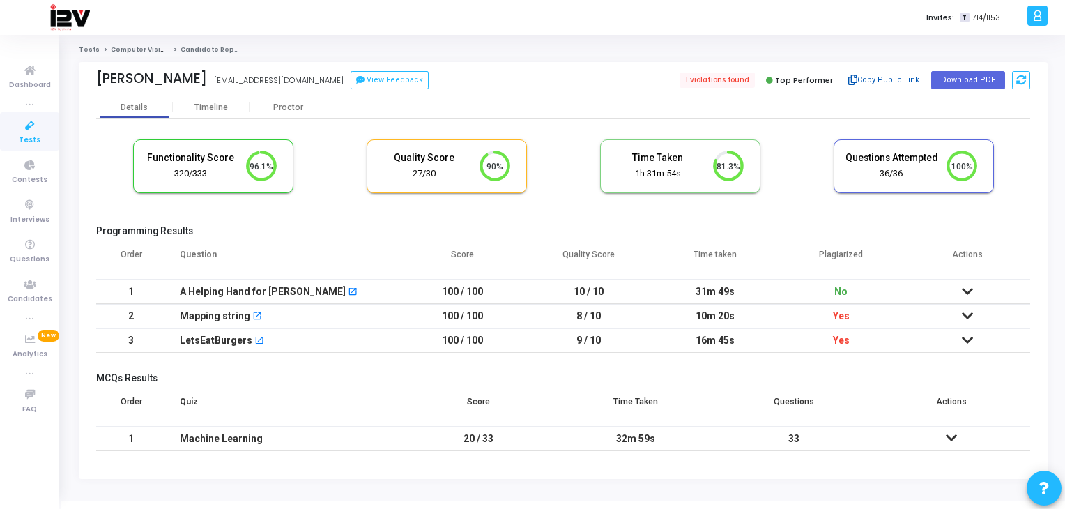
click at [899, 76] on button "Copy Public Link" at bounding box center [884, 80] width 80 height 21
click at [722, 81] on span "1 violations found" at bounding box center [716, 80] width 77 height 15
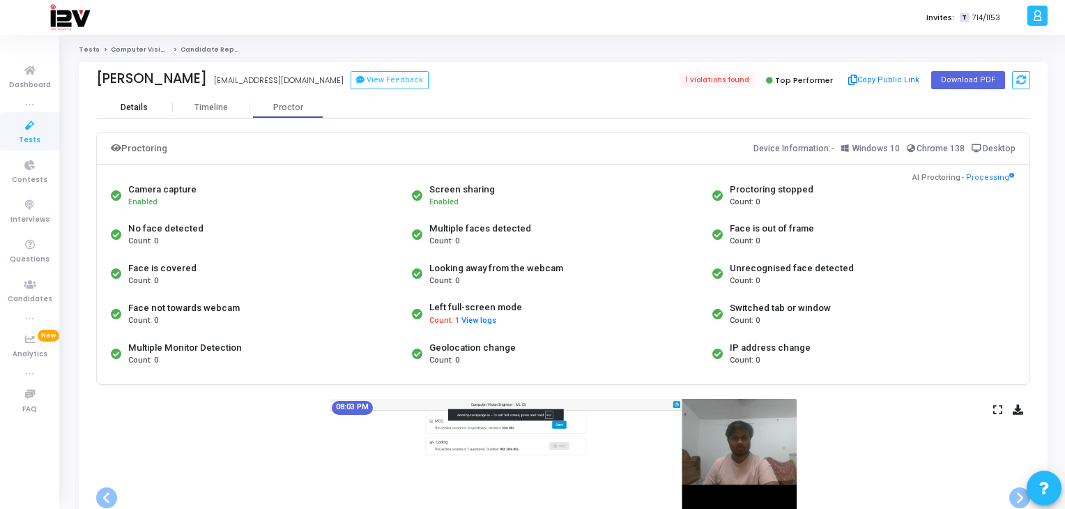
click at [142, 112] on div "Details" at bounding box center [134, 107] width 27 height 10
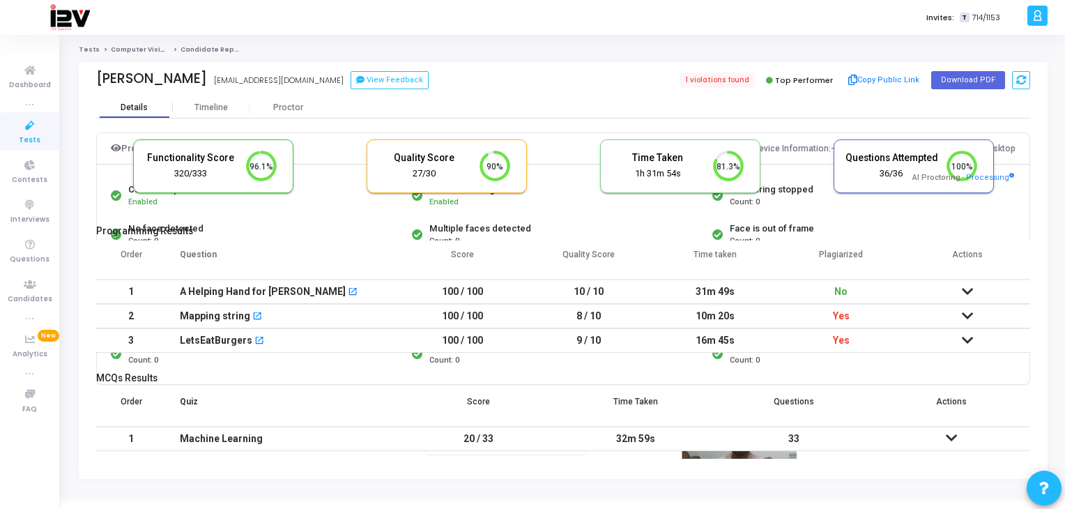
scroll to position [29, 36]
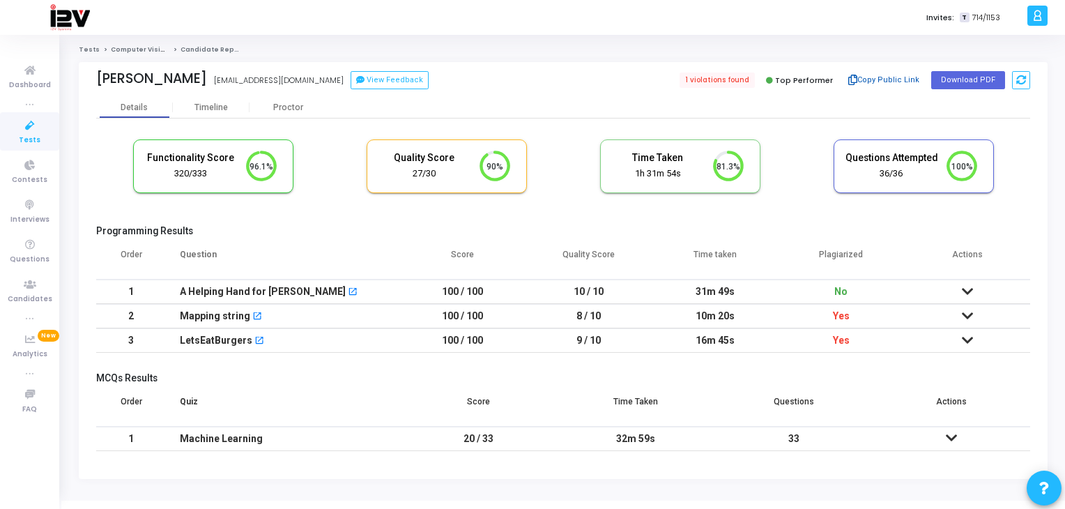
click at [891, 79] on button "Copy Public Link" at bounding box center [884, 80] width 80 height 21
click at [40, 132] on icon at bounding box center [29, 125] width 29 height 17
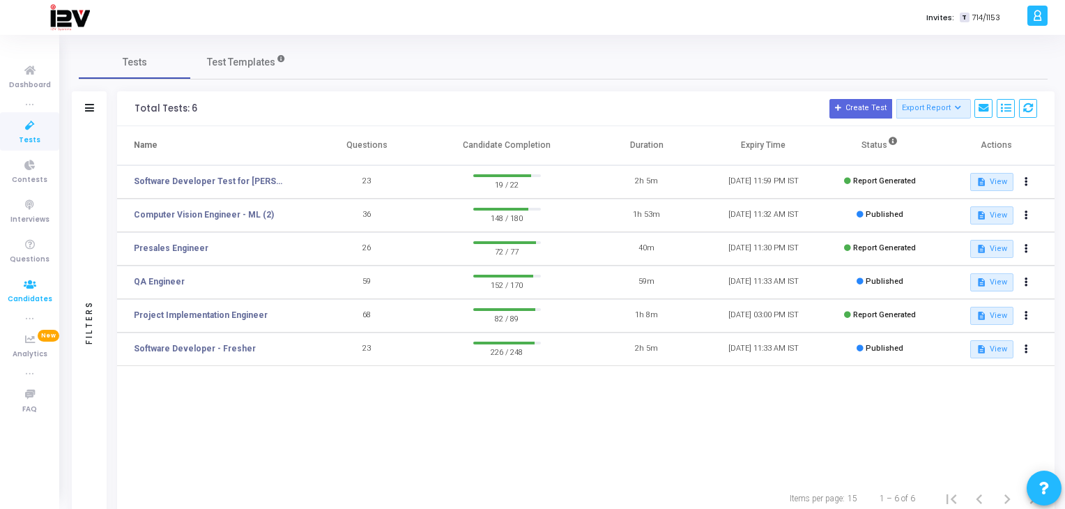
click at [21, 291] on icon at bounding box center [29, 284] width 29 height 17
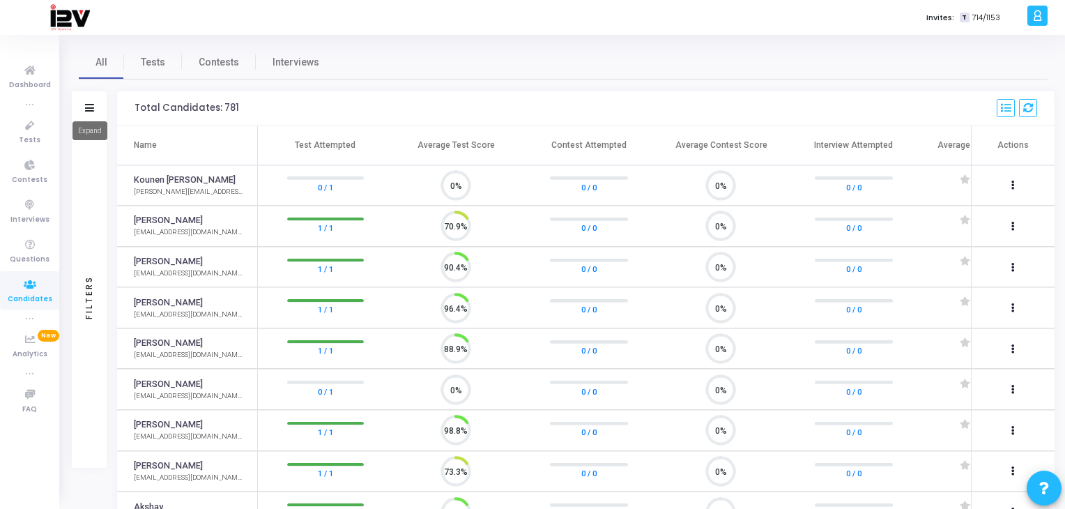
click at [91, 109] on icon at bounding box center [89, 108] width 9 height 8
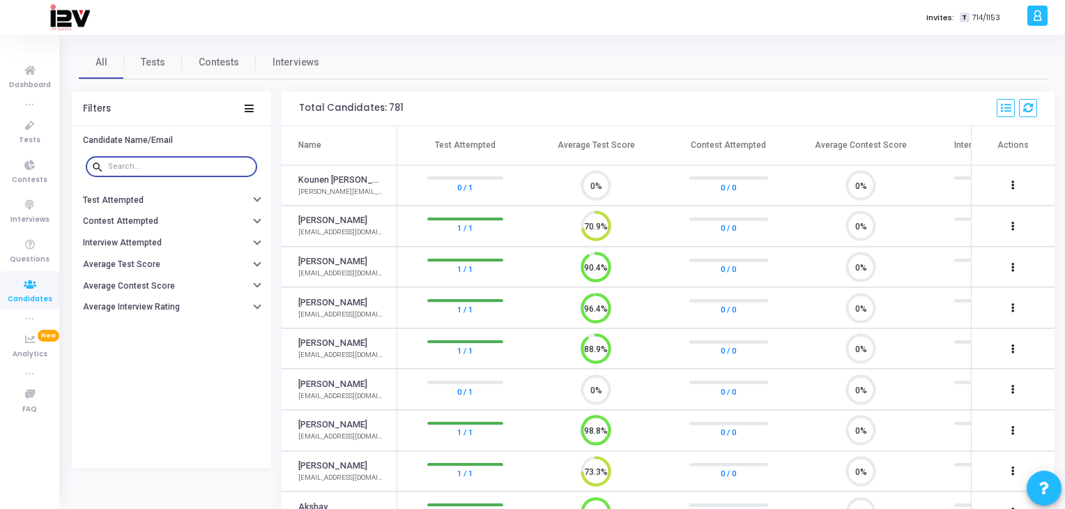
click at [146, 169] on input "text" at bounding box center [180, 166] width 144 height 8
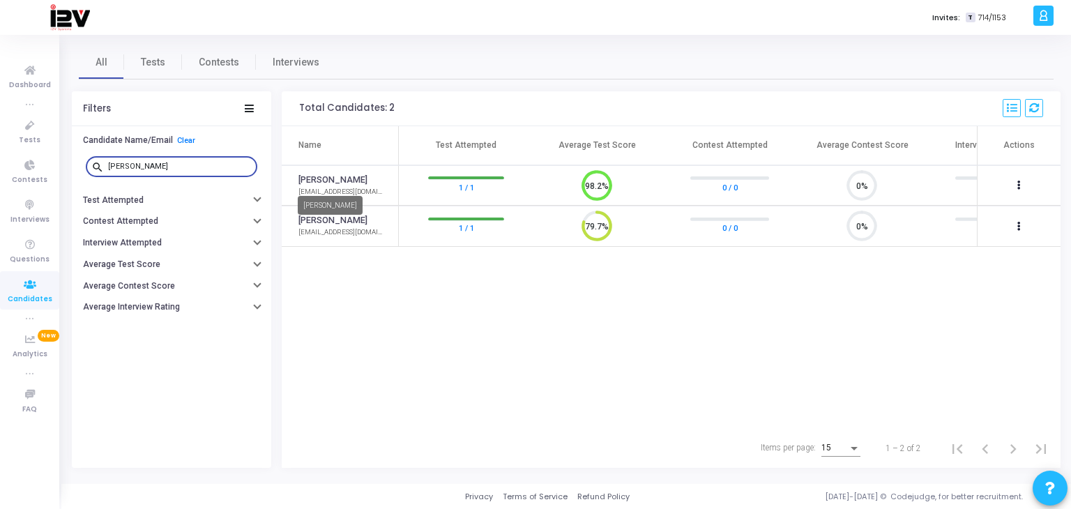
type input "ritik"
click at [328, 179] on link "[PERSON_NAME]" at bounding box center [332, 180] width 69 height 13
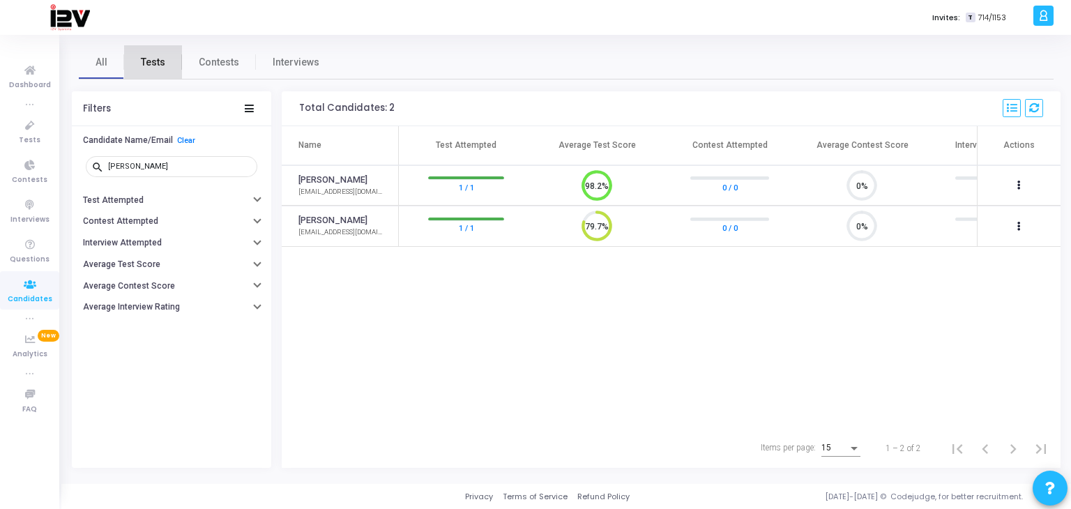
click at [155, 63] on span "Tests" at bounding box center [153, 62] width 24 height 15
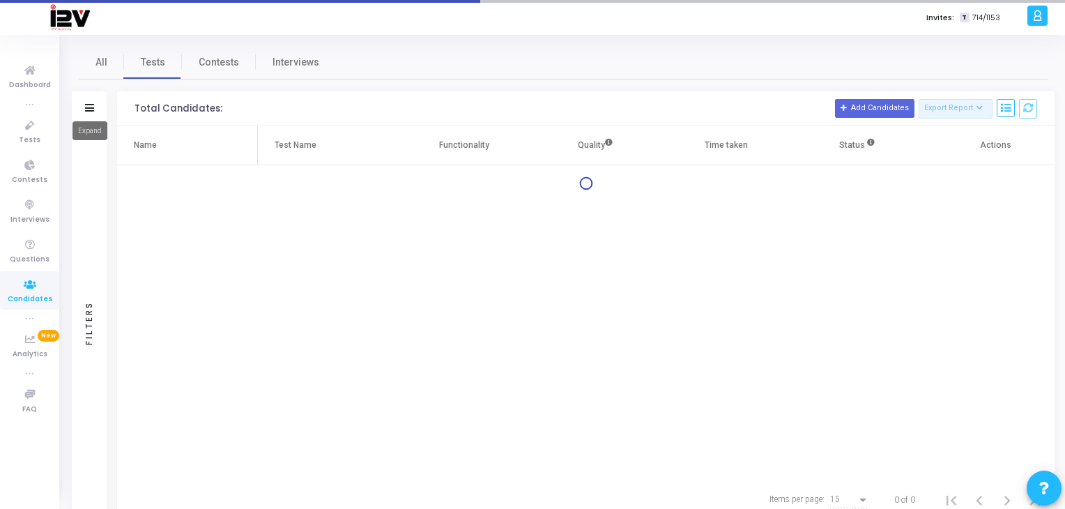
click at [86, 108] on icon at bounding box center [89, 108] width 9 height 8
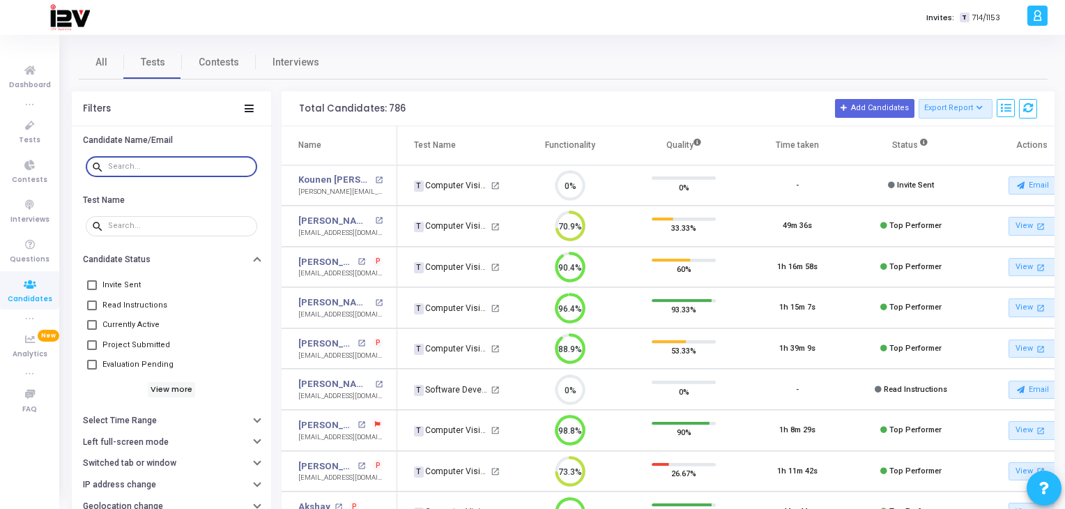
click at [167, 168] on input "text" at bounding box center [180, 166] width 144 height 8
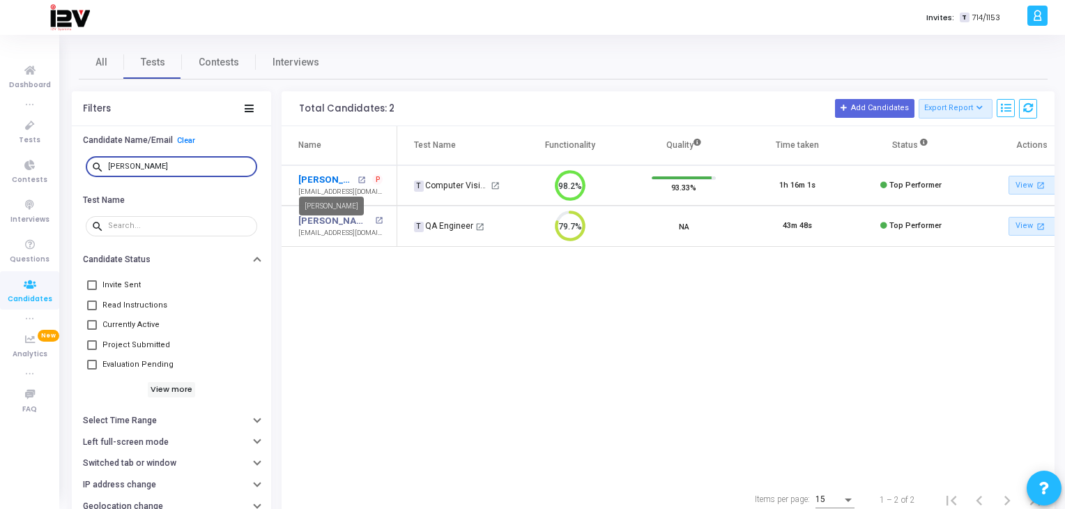
type input "ritik"
click at [337, 180] on link "[PERSON_NAME]" at bounding box center [326, 180] width 56 height 14
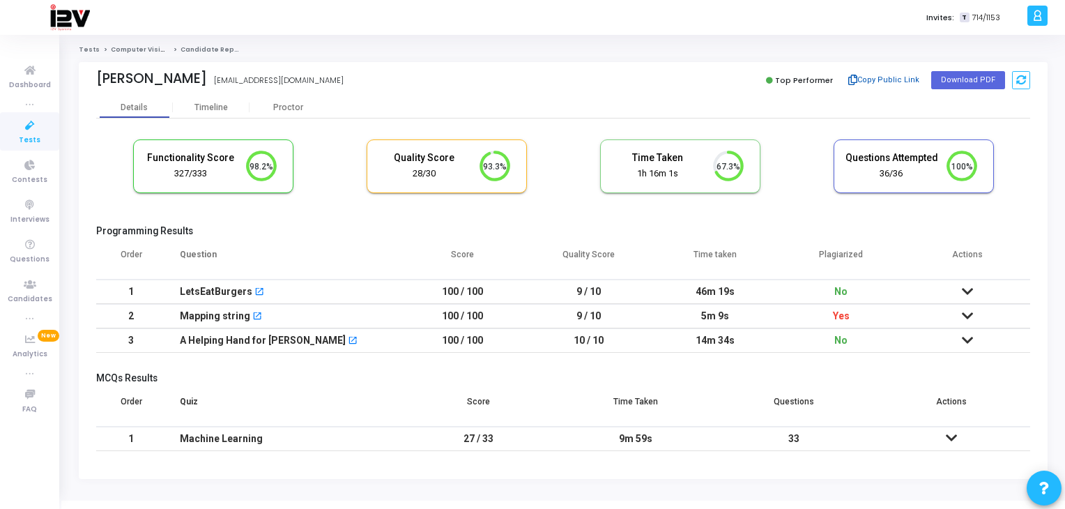
click at [897, 80] on button "Copy Public Link" at bounding box center [884, 80] width 80 height 21
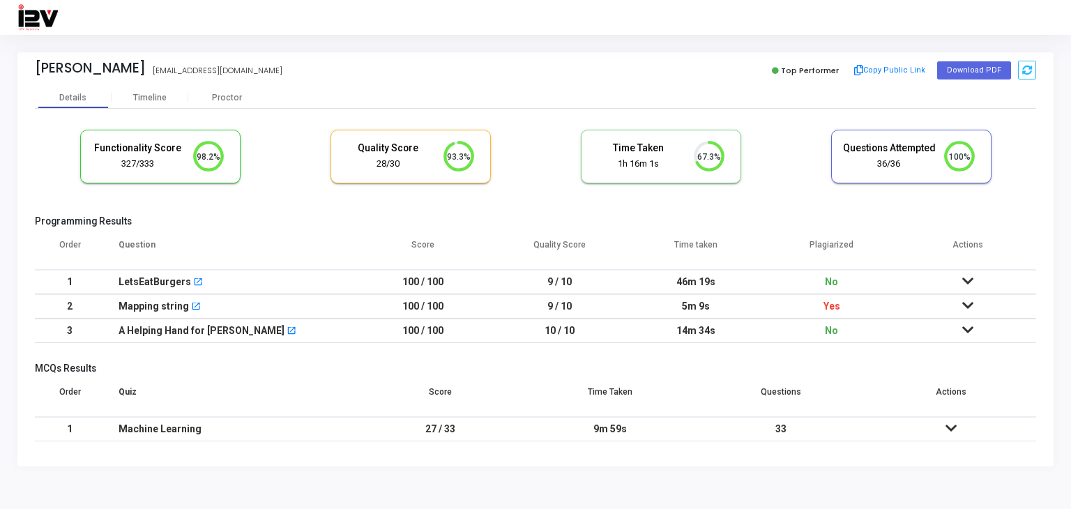
scroll to position [29, 36]
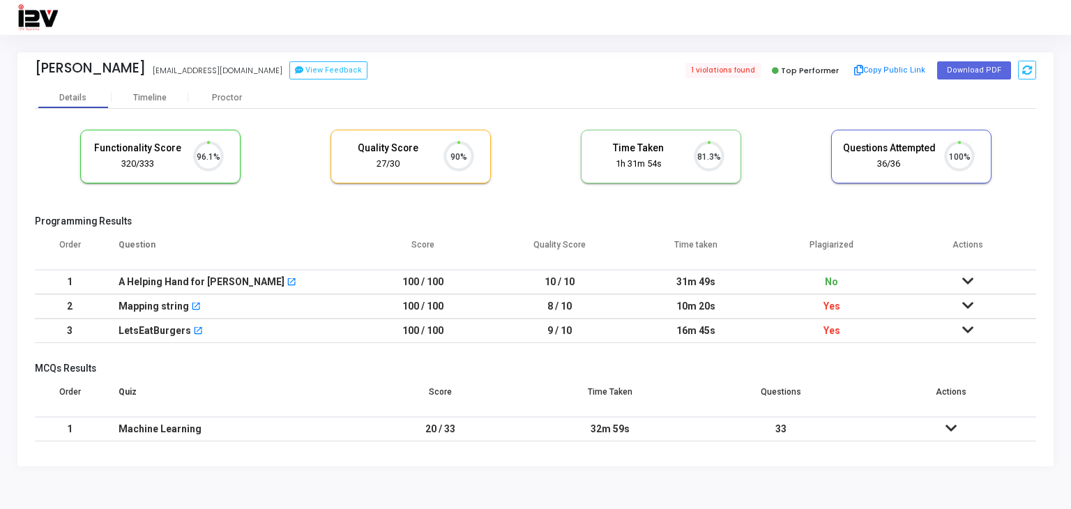
scroll to position [29, 36]
